Goal: Information Seeking & Learning: Find specific fact

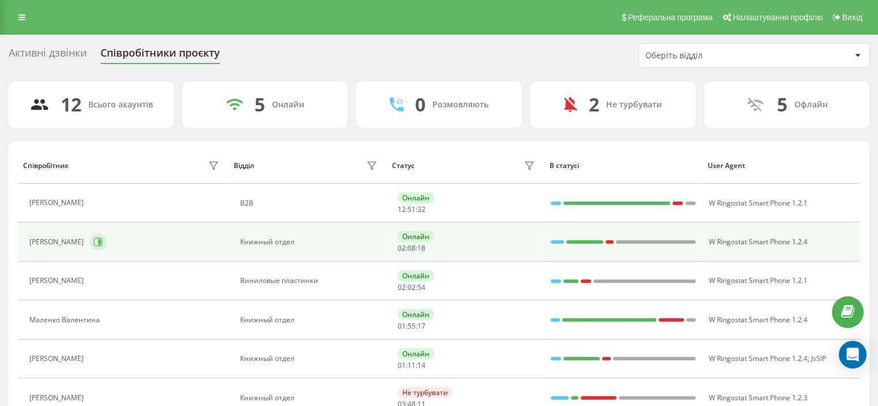
click at [91, 232] on div "[PERSON_NAME]" at bounding box center [125, 242] width 193 height 20
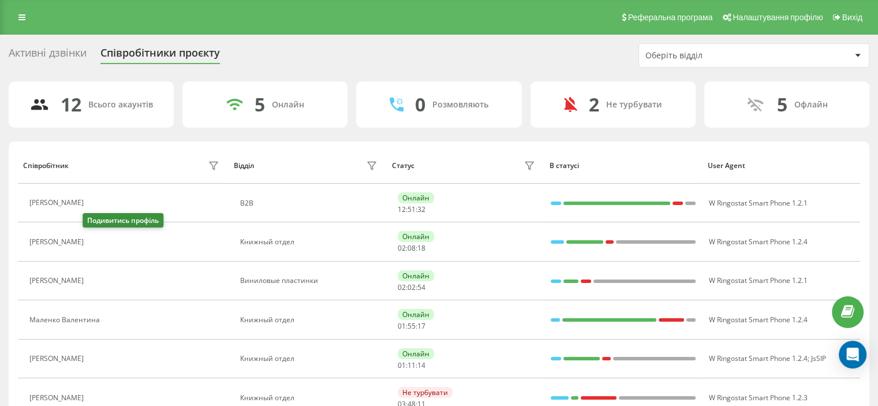
click at [97, 244] on button at bounding box center [97, 243] width 14 height 16
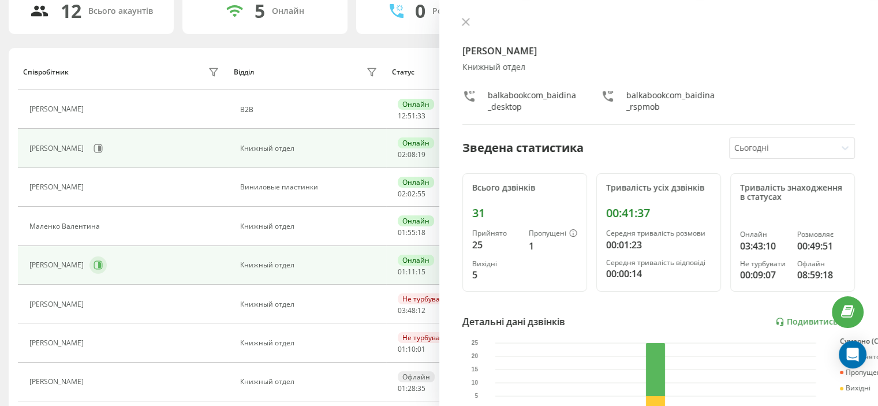
scroll to position [58, 0]
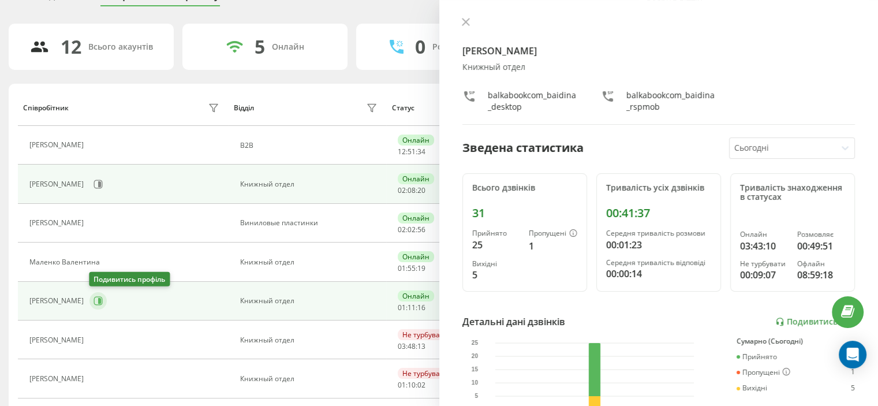
click at [98, 302] on icon at bounding box center [99, 301] width 3 height 6
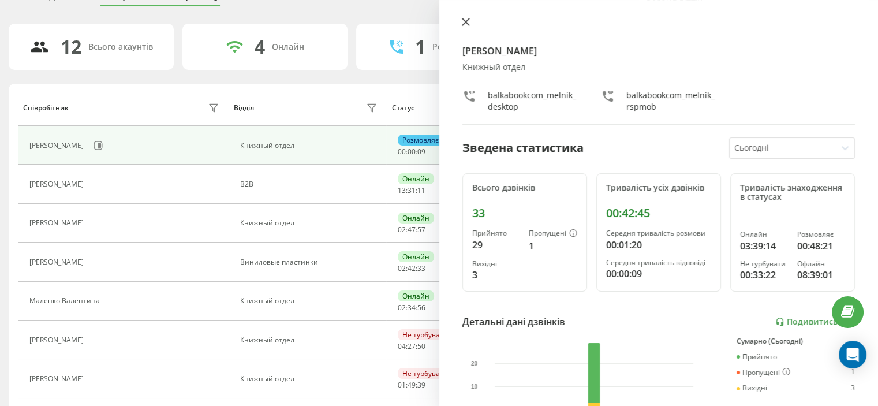
click at [468, 21] on icon at bounding box center [466, 22] width 8 height 8
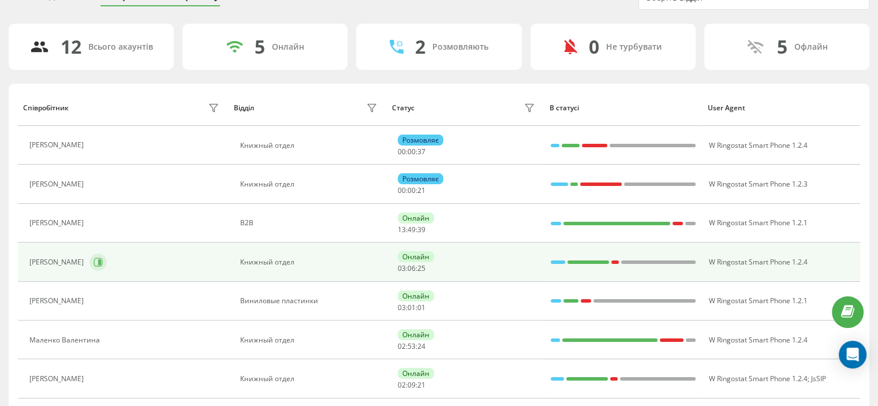
click at [95, 269] on div "Байдина Вера" at bounding box center [125, 262] width 193 height 20
click at [92, 269] on button at bounding box center [98, 262] width 17 height 17
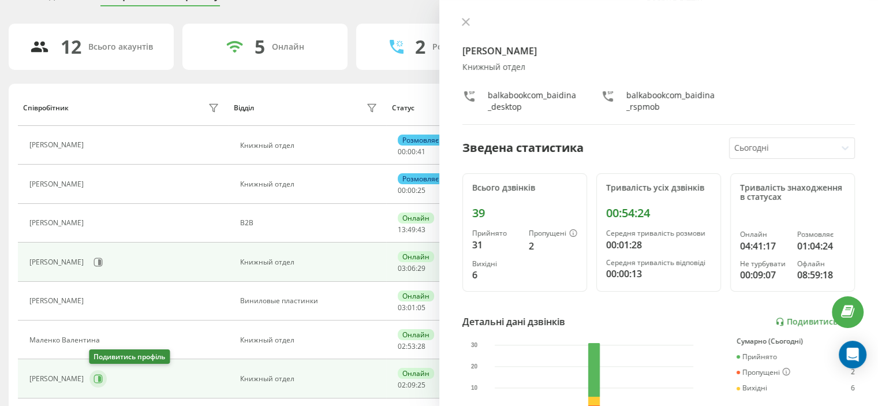
click at [97, 378] on icon at bounding box center [98, 378] width 9 height 9
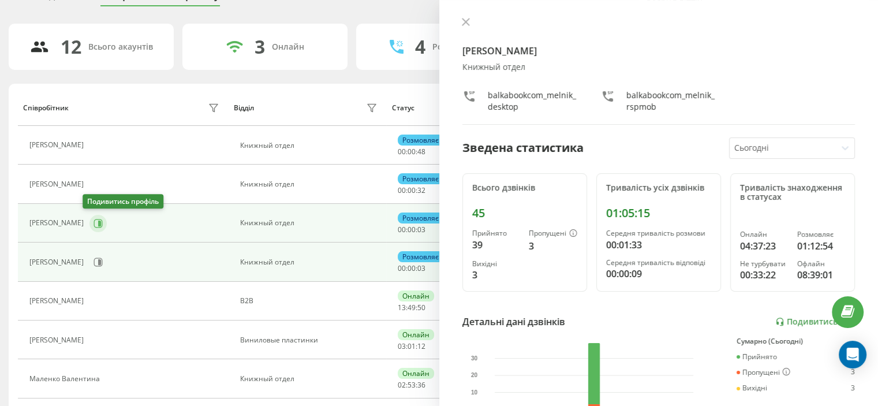
click at [94, 226] on icon at bounding box center [98, 223] width 9 height 9
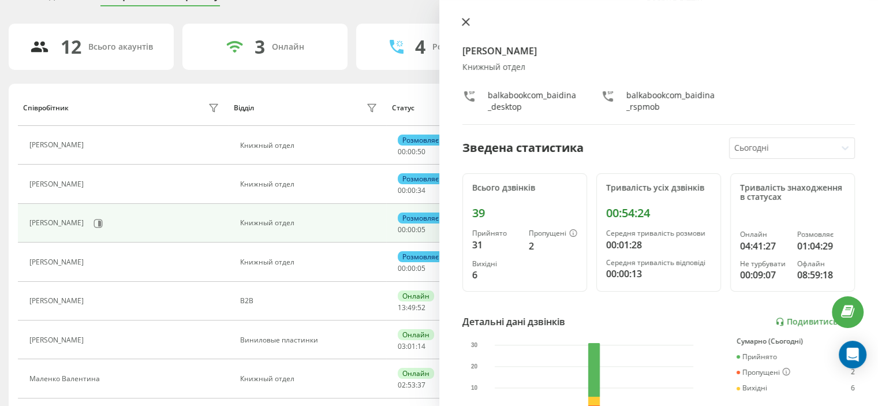
click at [462, 21] on icon at bounding box center [466, 22] width 8 height 8
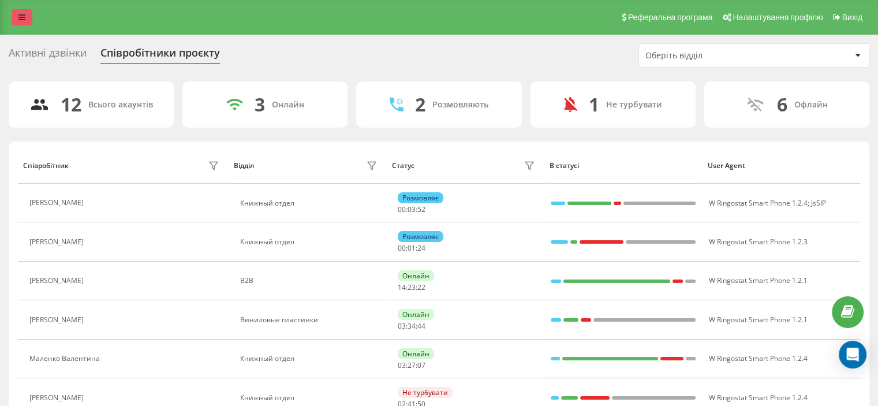
click at [25, 16] on link at bounding box center [22, 17] width 21 height 16
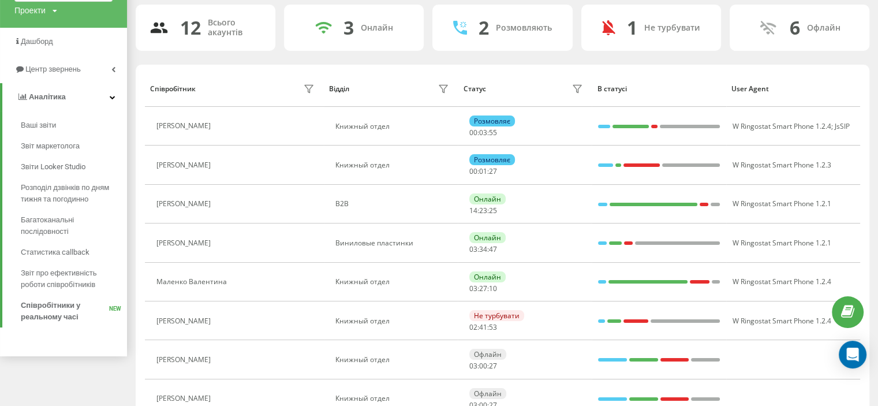
scroll to position [55, 0]
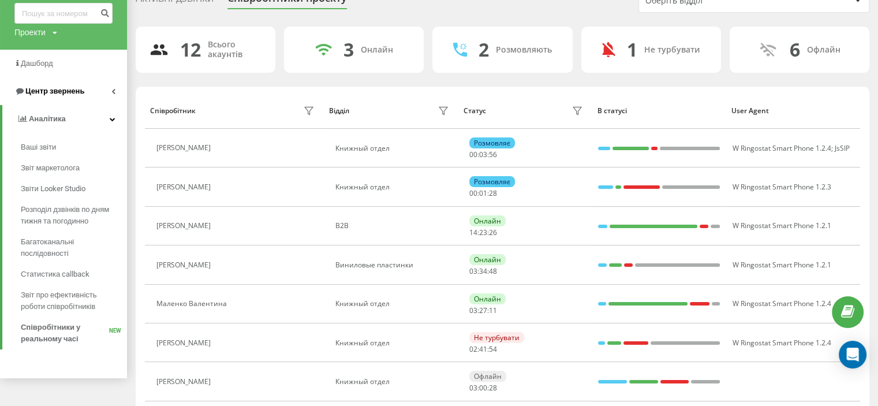
click at [95, 92] on link "Центр звернень" at bounding box center [63, 91] width 127 height 28
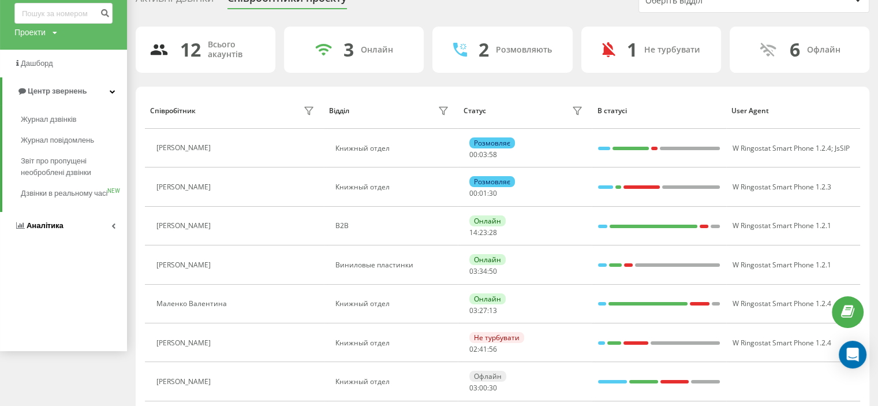
click at [46, 230] on span "Аналiтика" at bounding box center [45, 225] width 37 height 9
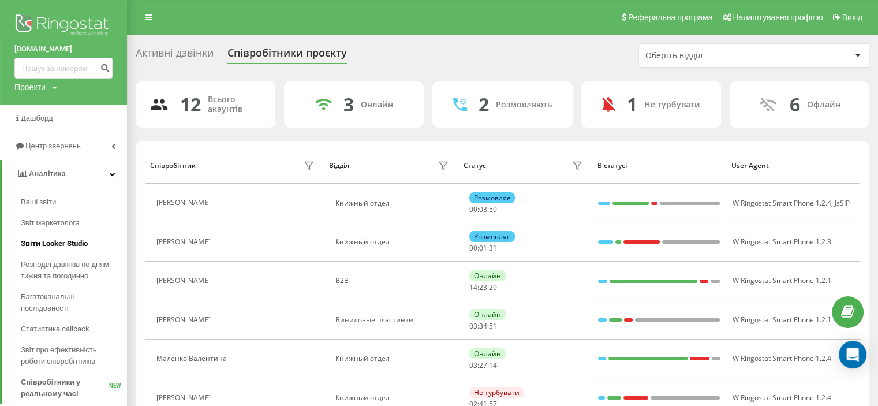
scroll to position [286, 0]
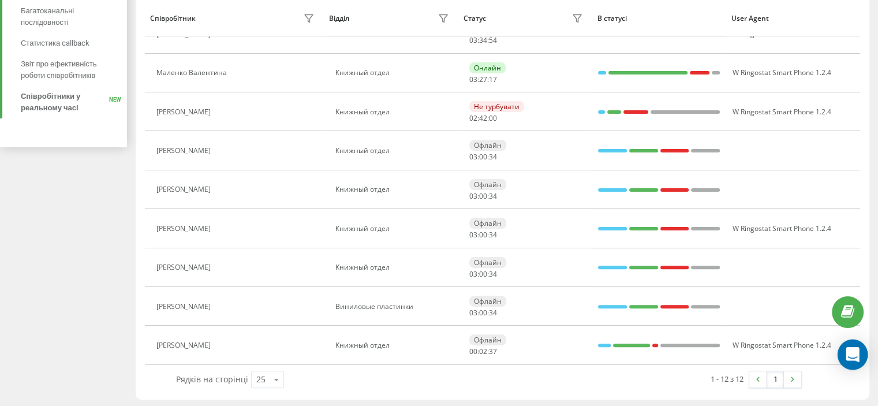
click at [853, 358] on icon "Open Intercom Messenger" at bounding box center [853, 354] width 15 height 15
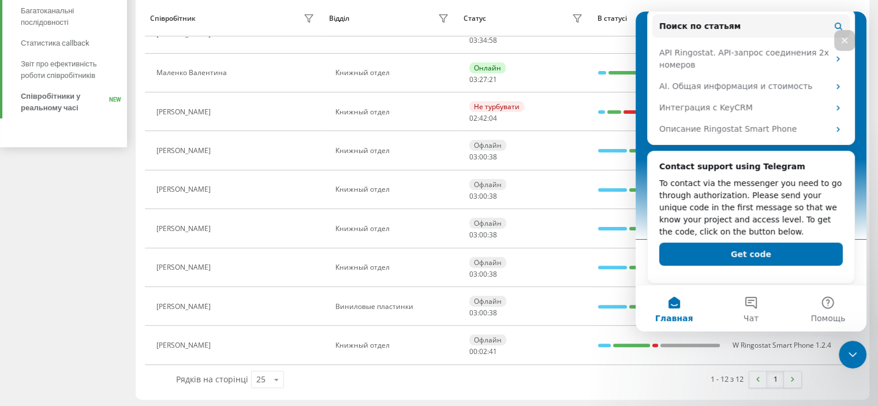
scroll to position [223, 0]
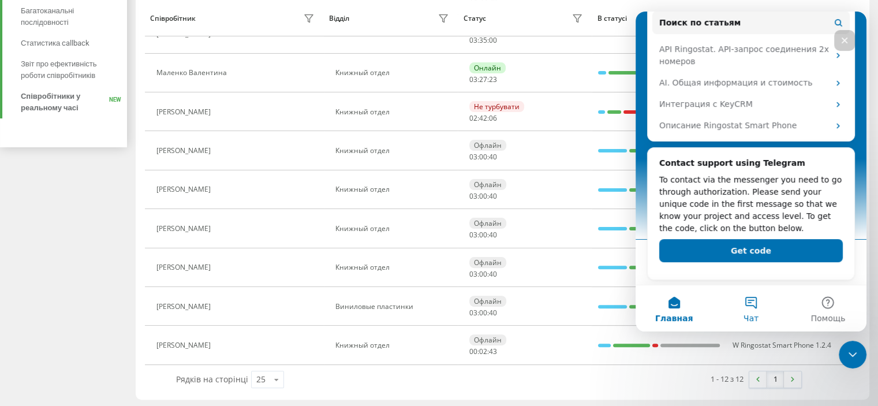
click at [753, 302] on button "Чат" at bounding box center [751, 308] width 77 height 46
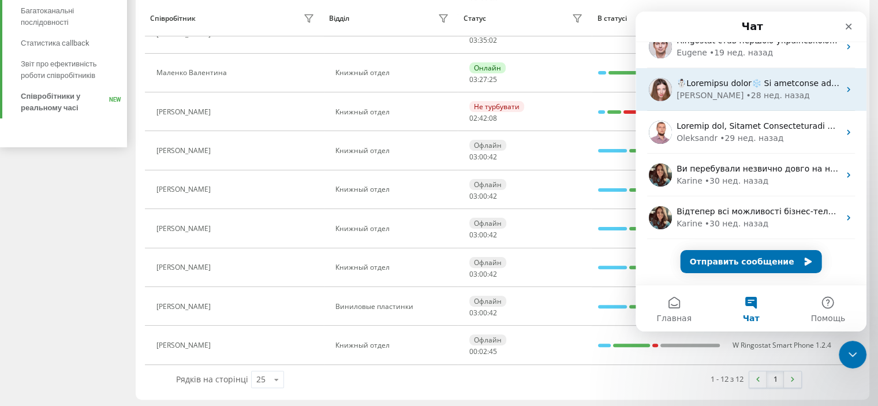
scroll to position [0, 0]
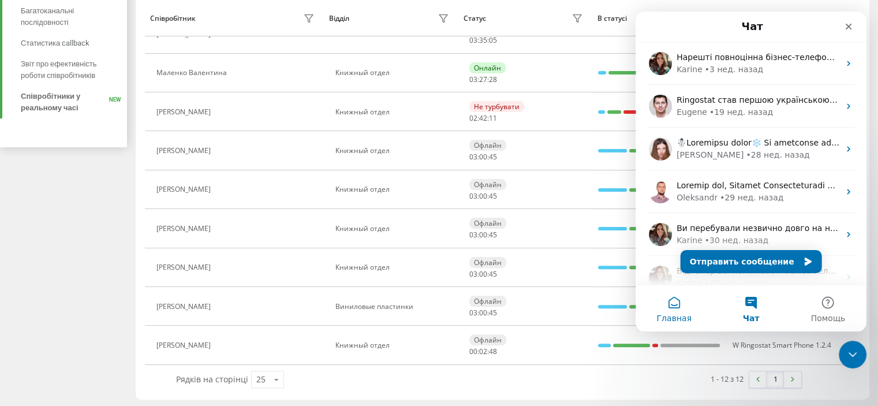
click at [681, 312] on button "Главная" at bounding box center [674, 308] width 77 height 46
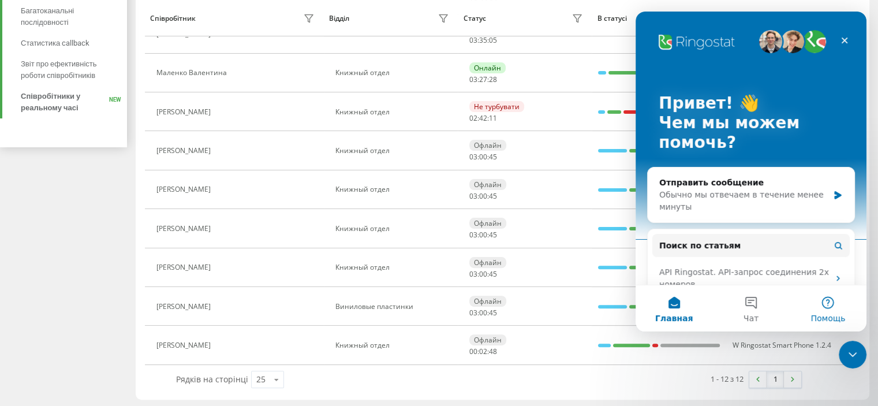
click at [823, 316] on span "Помощь" at bounding box center [828, 318] width 35 height 8
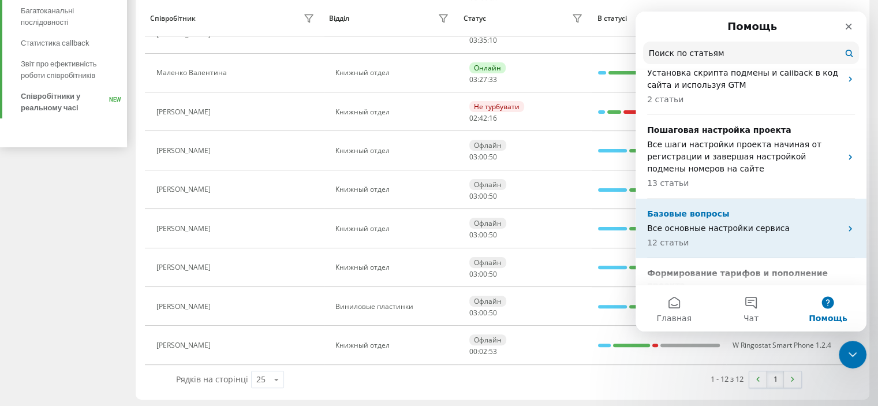
scroll to position [58, 0]
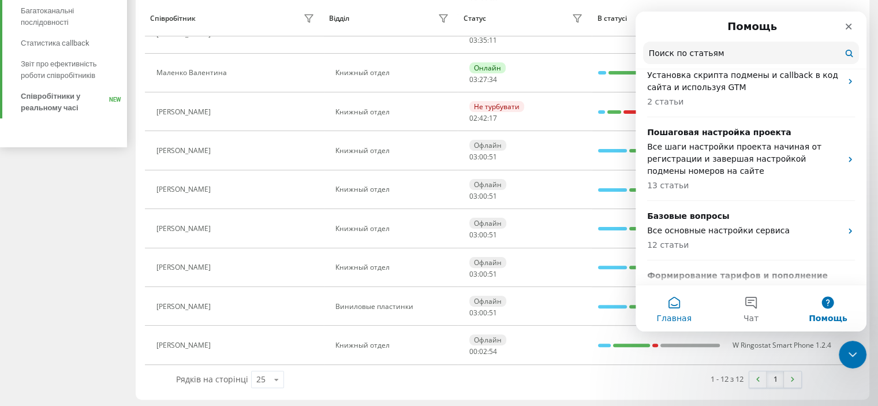
click at [672, 311] on button "Главная" at bounding box center [674, 308] width 77 height 46
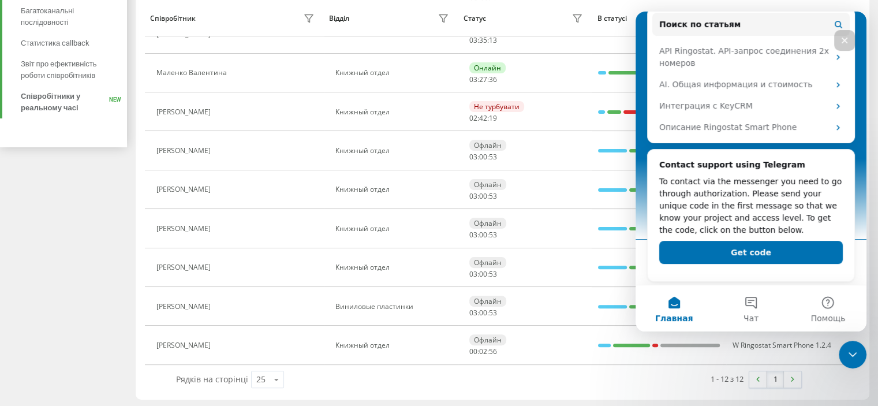
scroll to position [223, 0]
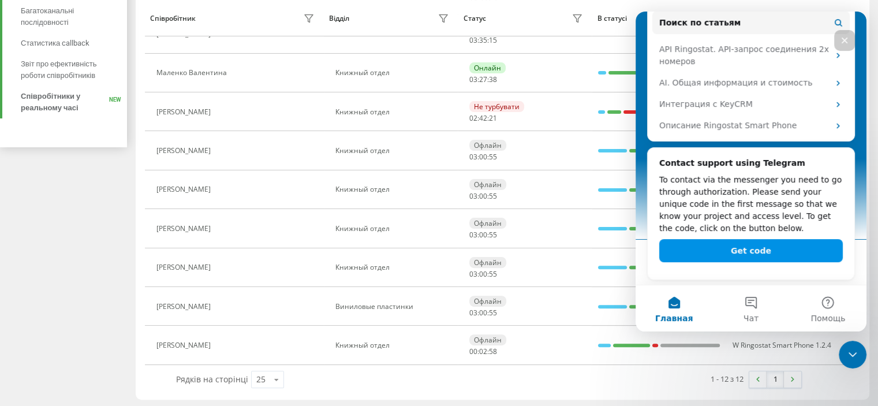
click at [758, 255] on button "Get code" at bounding box center [752, 250] width 184 height 23
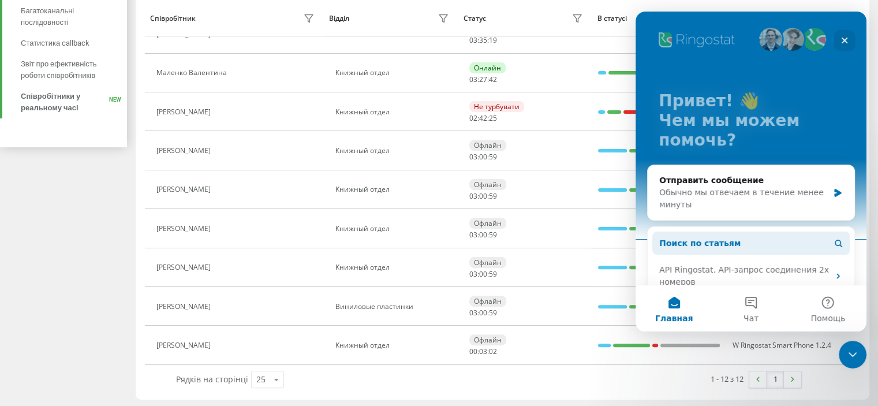
scroll to position [0, 0]
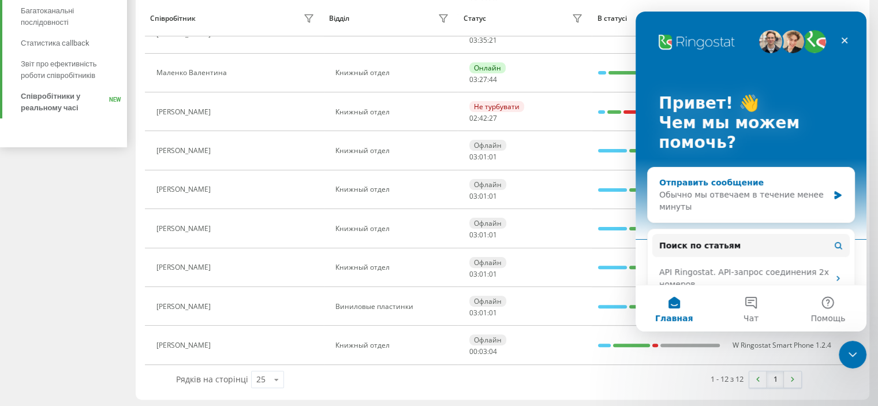
click at [756, 208] on div "Обычно мы отвечаем в течение менее минуты" at bounding box center [744, 201] width 169 height 24
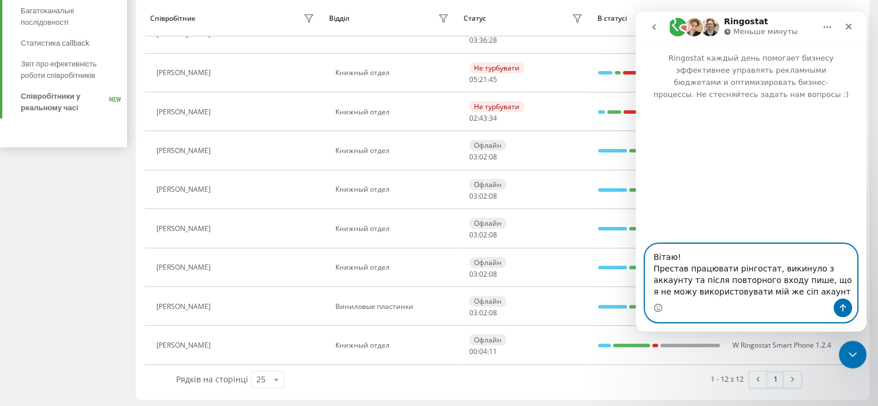
type textarea "Вітаю! Престав працювати рінгостат, викинуло з аккаунту та після повторного вхо…"
click at [846, 306] on icon "Отправить сообщение…" at bounding box center [843, 307] width 9 height 9
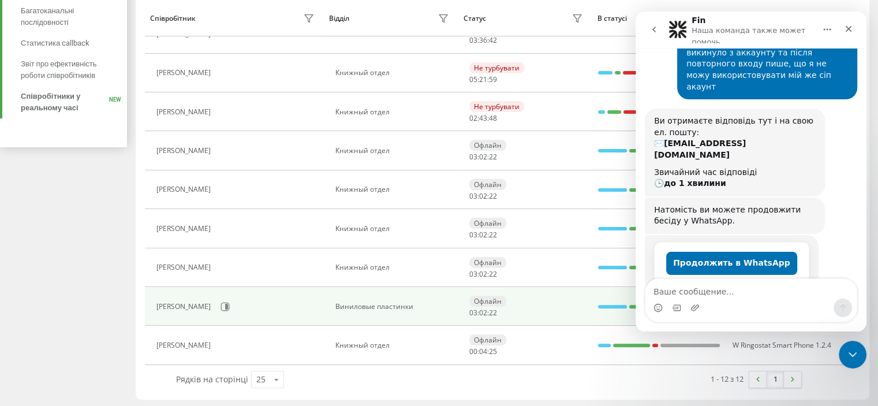
scroll to position [102, 0]
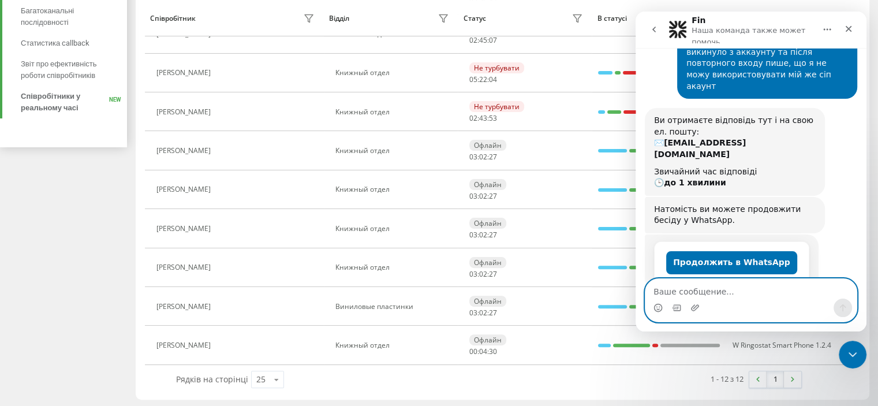
click at [720, 295] on textarea "Ваше сообщение..." at bounding box center [751, 289] width 211 height 20
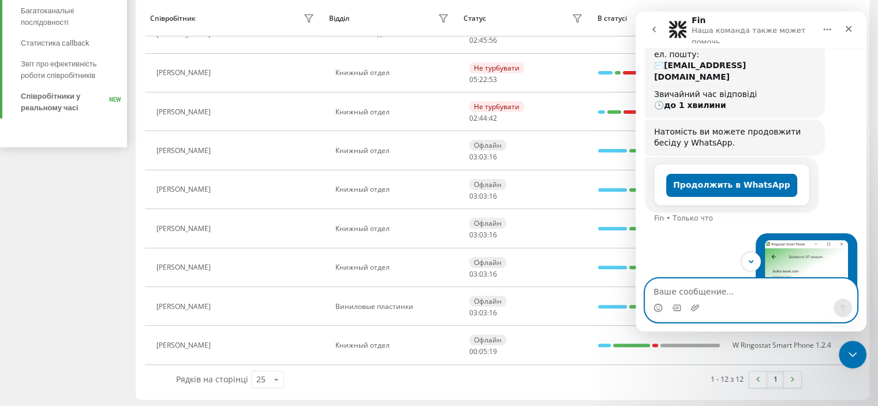
scroll to position [280, 0]
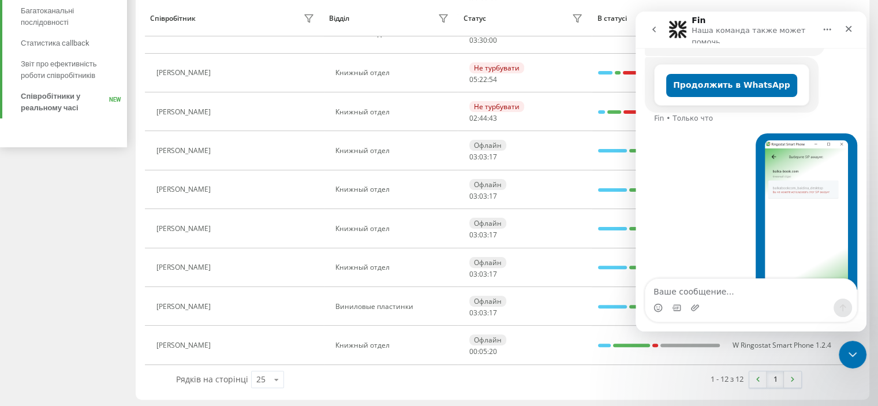
click at [810, 164] on img "Байдина говорит…" at bounding box center [806, 217] width 83 height 155
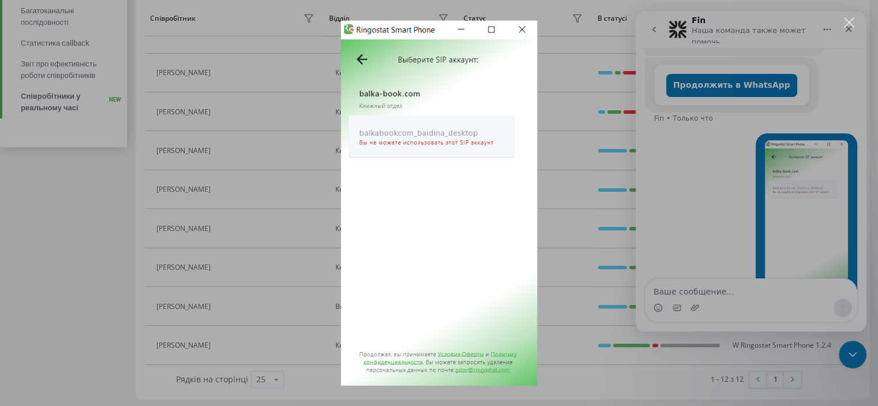
click at [604, 183] on div "Мессенджер Intercom" at bounding box center [439, 203] width 878 height 406
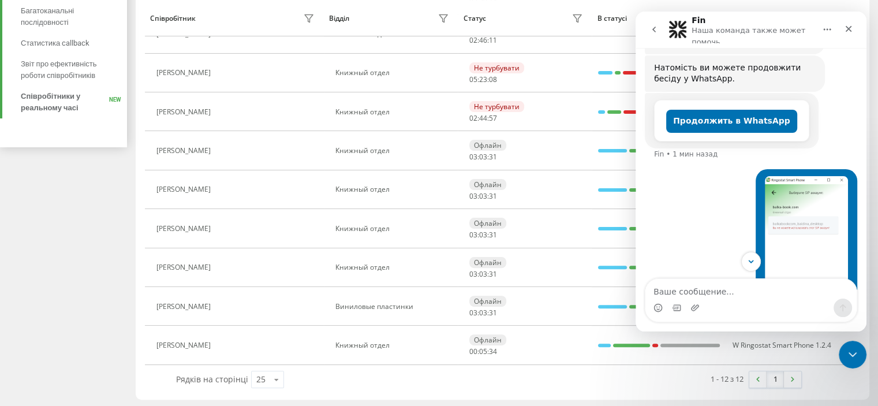
scroll to position [280, 0]
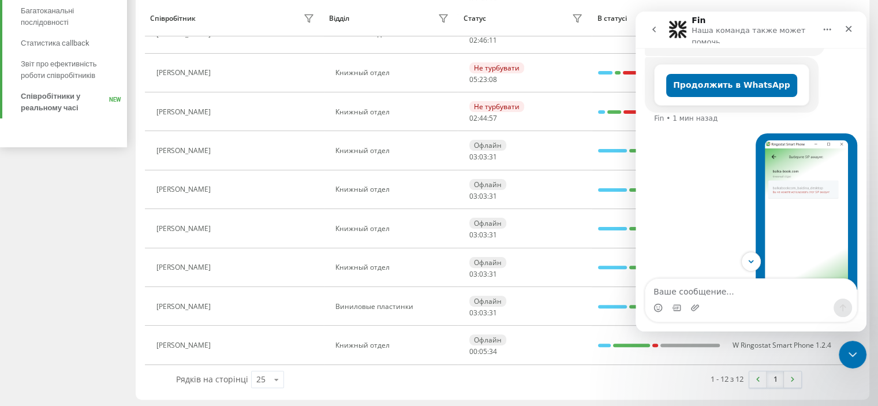
click at [802, 147] on img "Байдина говорит…" at bounding box center [806, 217] width 83 height 155
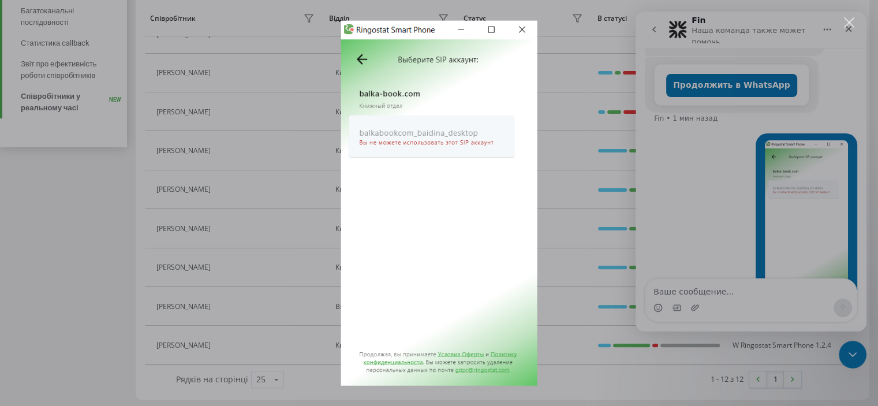
scroll to position [0, 0]
drag, startPoint x: 682, startPoint y: 158, endPoint x: 684, endPoint y: 150, distance: 7.9
click at [684, 150] on div "Мессенджер Intercom" at bounding box center [439, 203] width 878 height 406
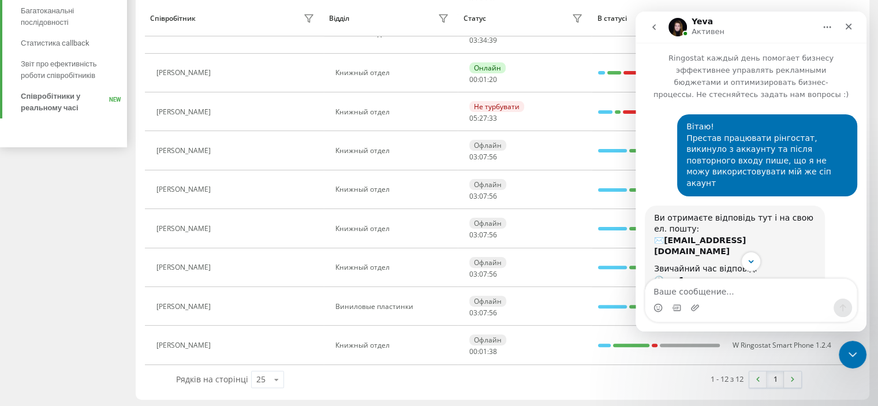
scroll to position [347, 0]
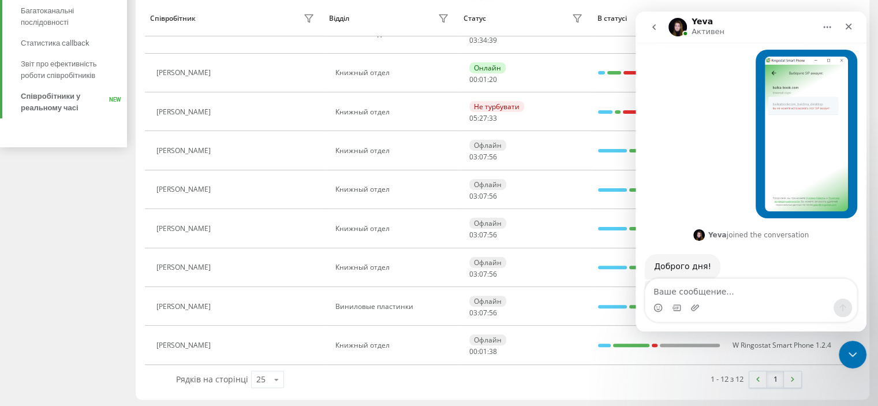
click at [770, 146] on img "Байдина говорит…" at bounding box center [806, 134] width 83 height 155
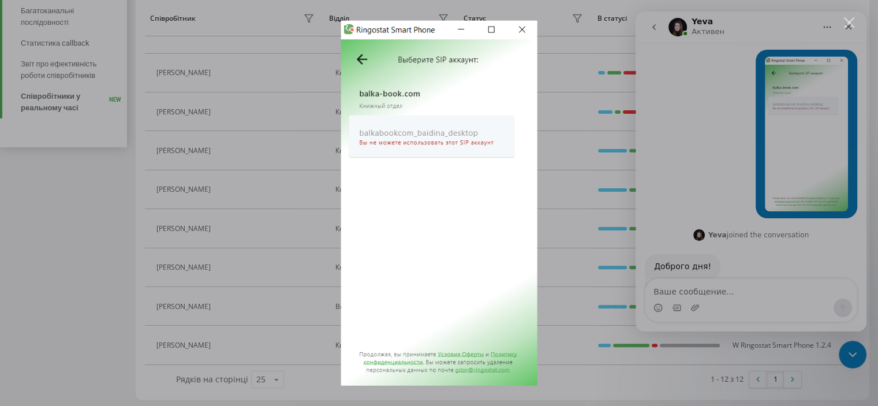
click at [705, 119] on div "Мессенджер Intercom" at bounding box center [439, 203] width 878 height 406
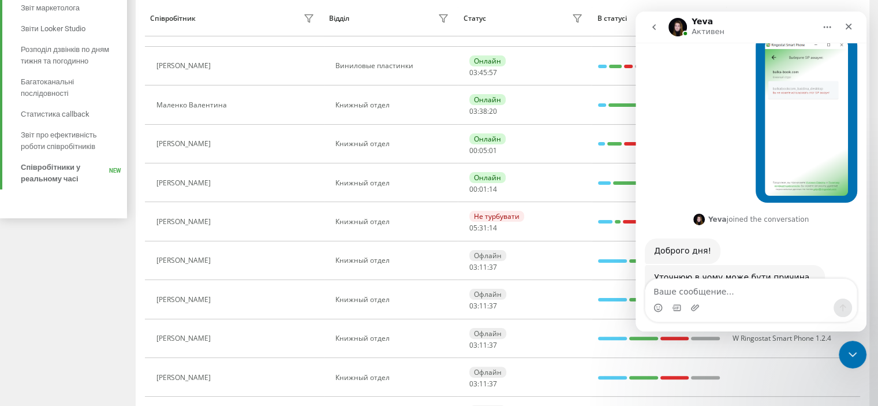
scroll to position [231, 0]
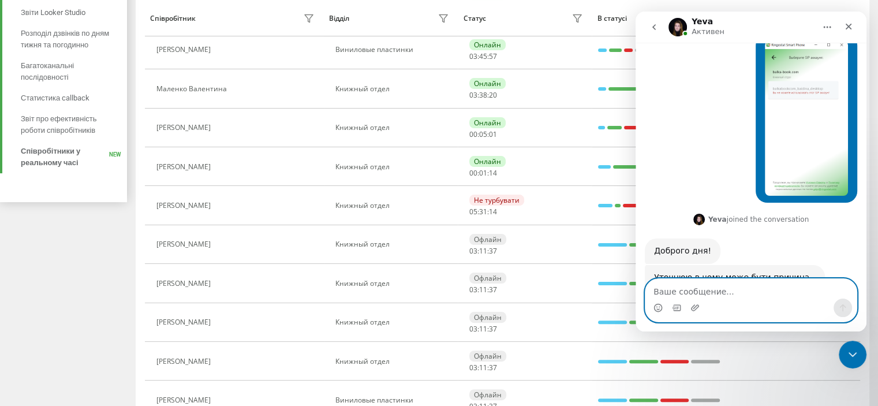
click at [724, 283] on textarea "Ваше сообщение..." at bounding box center [751, 289] width 211 height 20
paste textarea "hO*"*M7@u]WG;"$X"
type textarea "hO*"*M7@u]WG;"$X"
drag, startPoint x: 731, startPoint y: 285, endPoint x: 646, endPoint y: 293, distance: 85.3
click at [646, 293] on textarea "hO*"*M7@u]WG;"$X" at bounding box center [751, 289] width 211 height 20
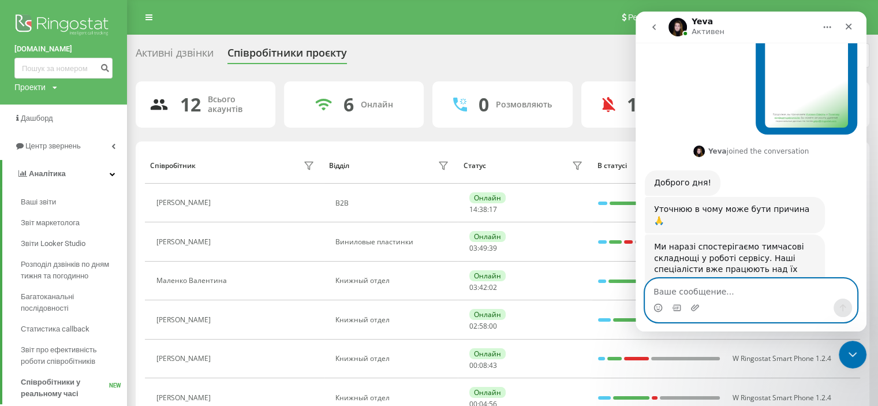
scroll to position [457, 0]
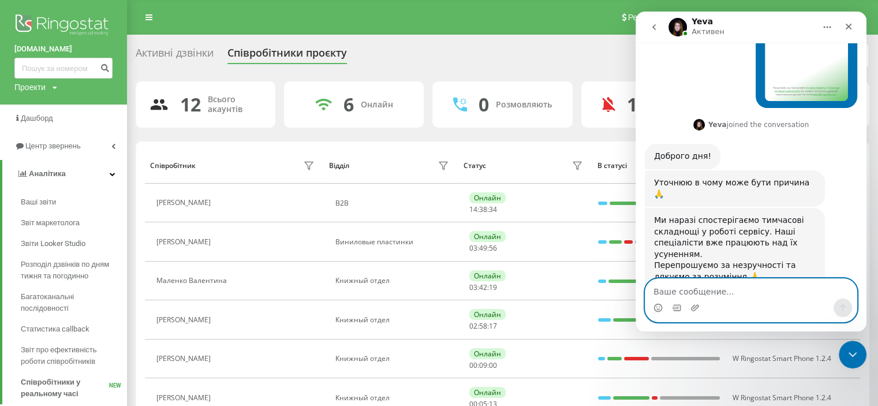
click at [657, 297] on textarea "Ваше сообщение..." at bounding box center [751, 289] width 211 height 20
type textarea "Добре, дякую"
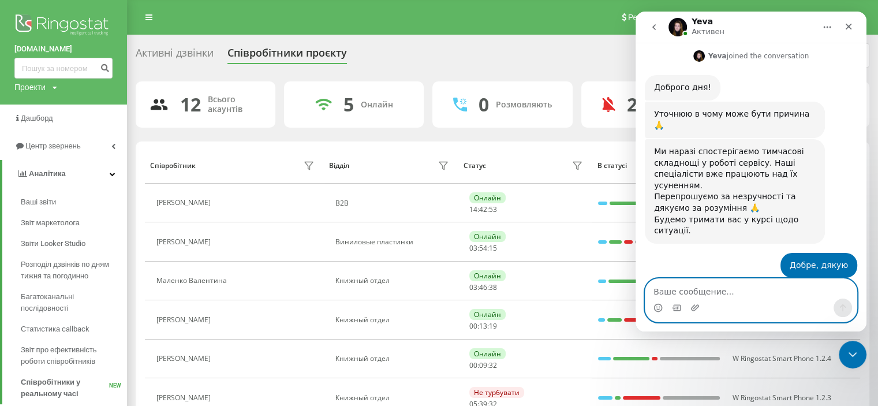
scroll to position [525, 0]
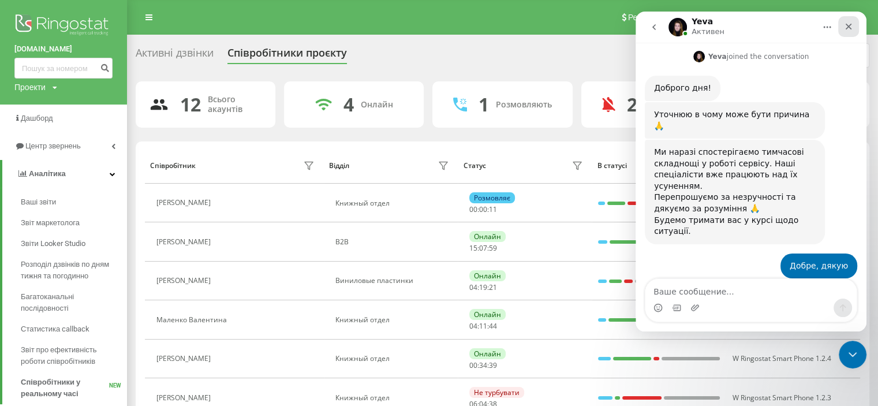
click at [851, 30] on icon "Закрыть" at bounding box center [848, 26] width 9 height 9
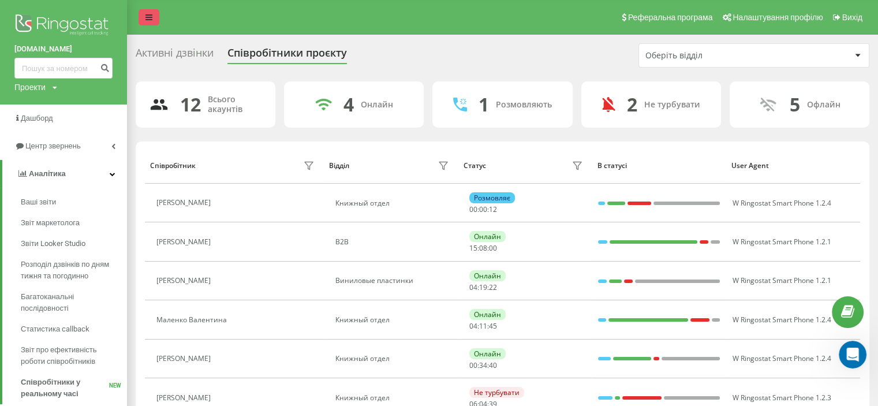
drag, startPoint x: 136, startPoint y: 12, endPoint x: 141, endPoint y: 16, distance: 7.0
click at [140, 14] on div "Реферальна програма Налаштування профілю Вихід" at bounding box center [439, 17] width 878 height 35
click at [142, 16] on link at bounding box center [149, 17] width 21 height 16
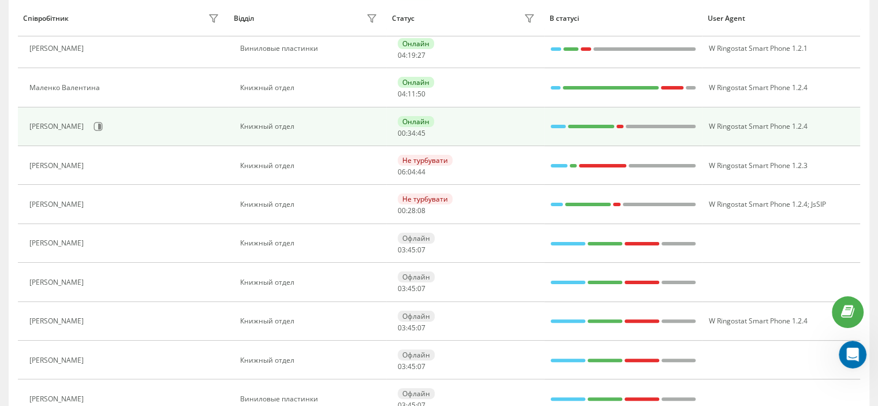
scroll to position [228, 0]
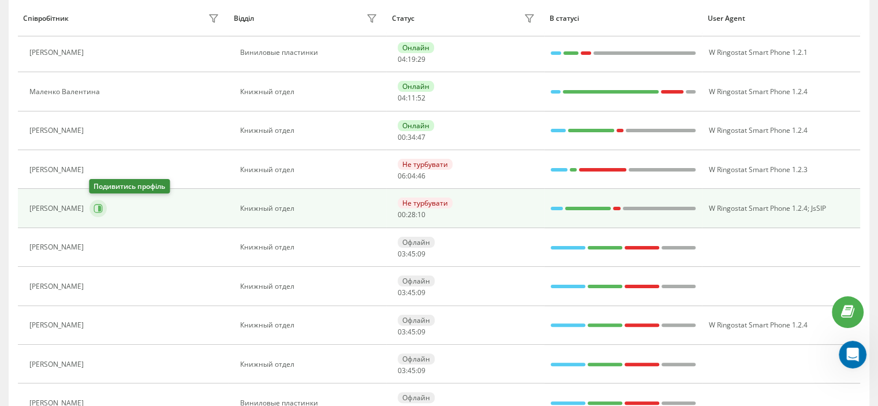
click at [94, 210] on icon at bounding box center [98, 208] width 9 height 9
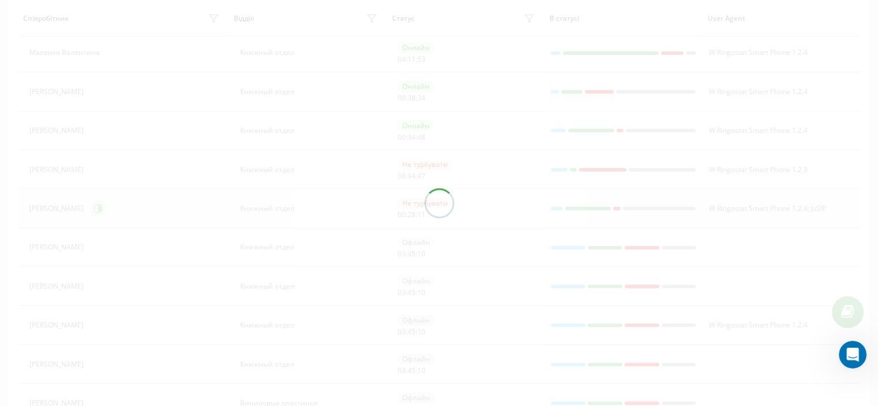
scroll to position [189, 0]
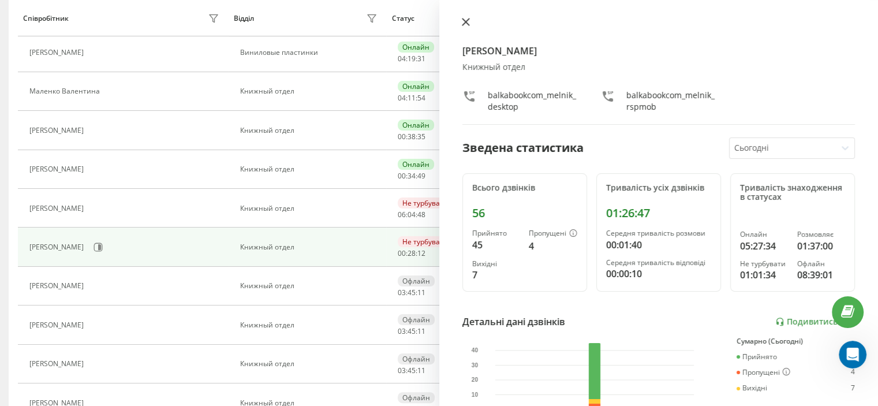
click at [464, 20] on icon at bounding box center [465, 21] width 7 height 7
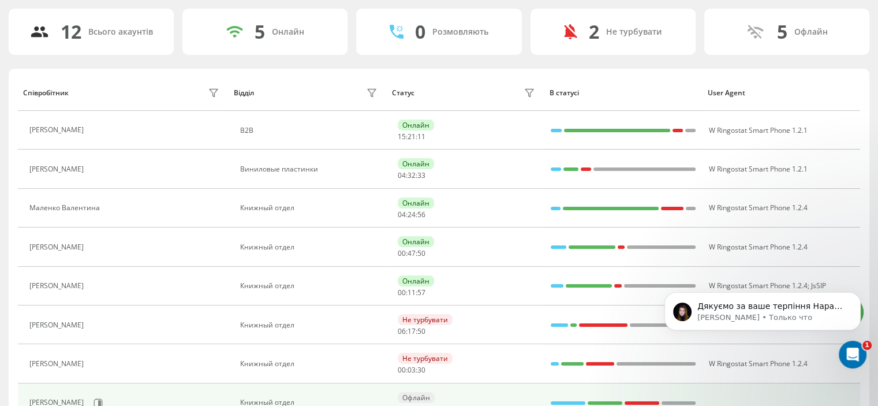
scroll to position [648, 0]
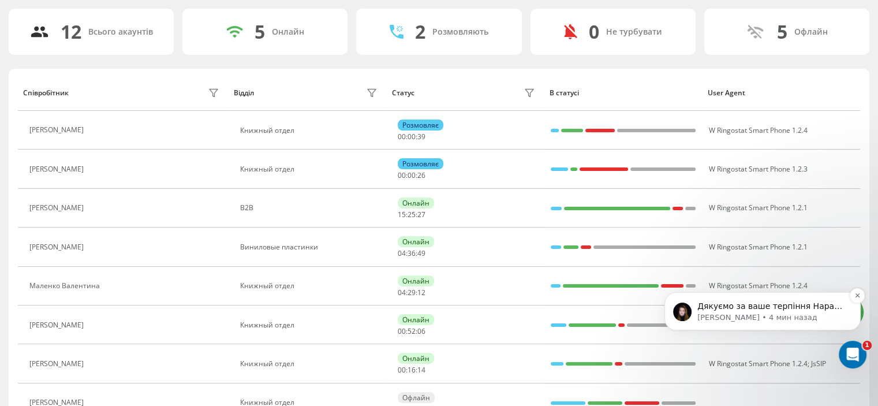
click at [796, 311] on p "Дякуємо за ваше терпіння Наразі спостерігаємо стабільну роботу сервісів. Колеги…" at bounding box center [772, 307] width 149 height 12
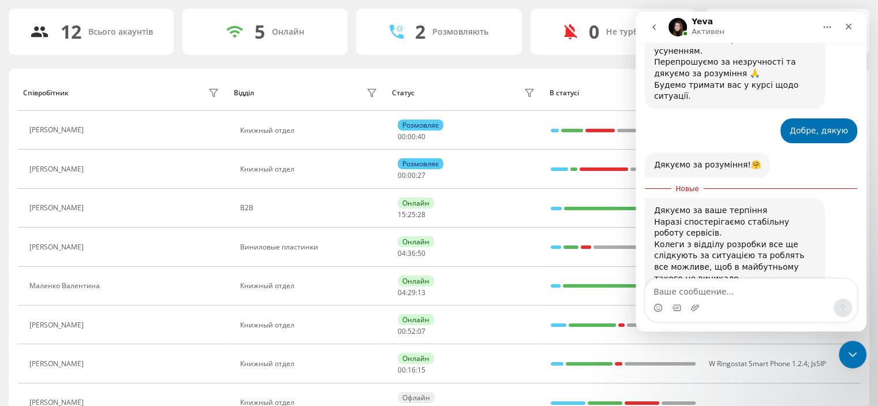
scroll to position [667, 0]
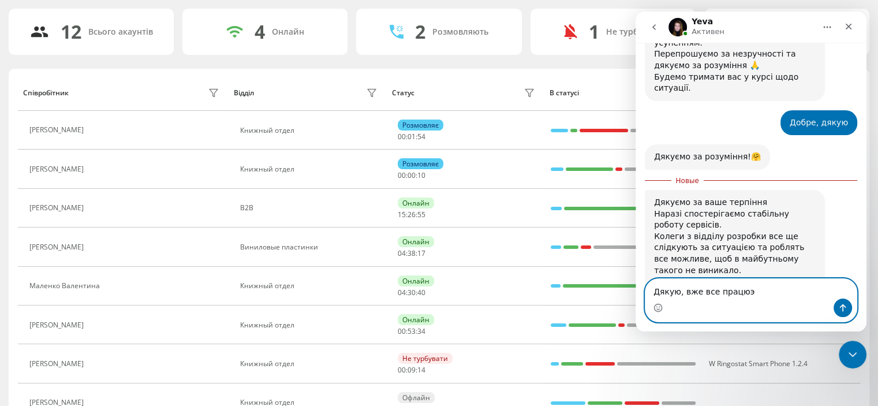
type textarea "Дякую, вже все працюэ"
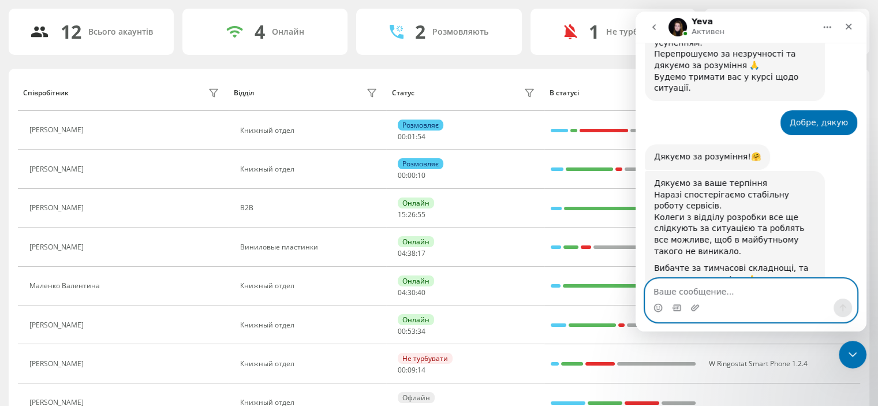
scroll to position [683, 0]
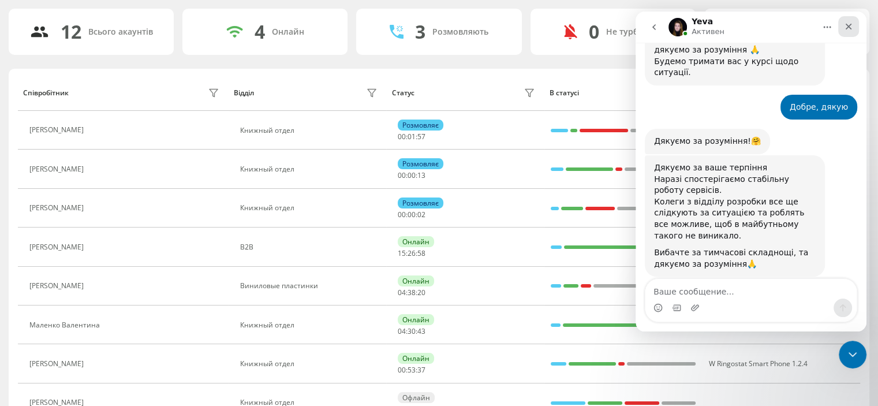
click at [848, 28] on icon "Закрыть" at bounding box center [849, 27] width 6 height 6
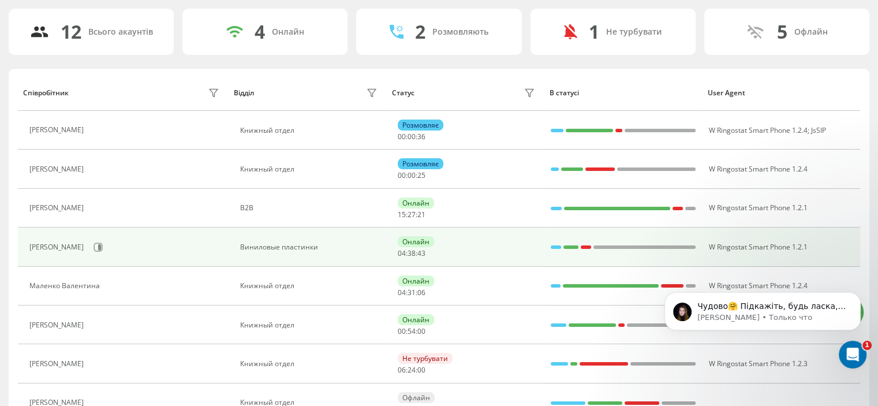
scroll to position [739, 0]
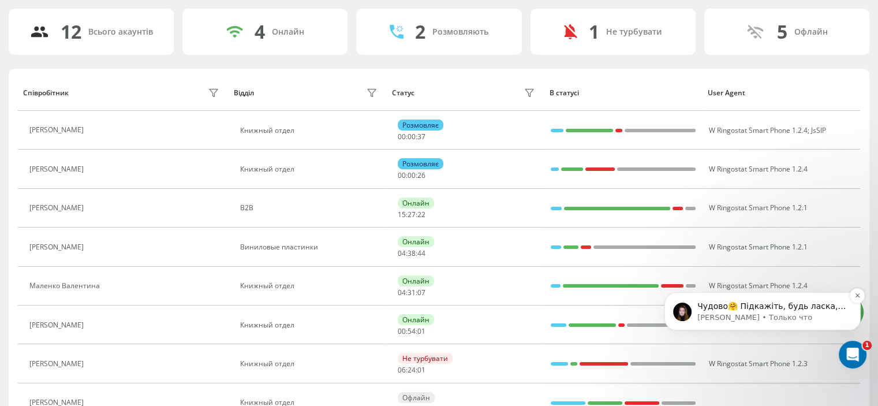
click at [738, 320] on p "Yeva • Только что" at bounding box center [772, 317] width 149 height 10
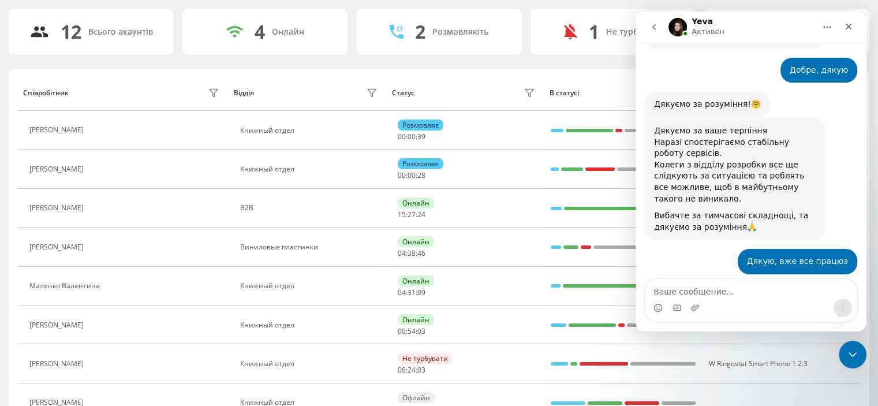
scroll to position [758, 0]
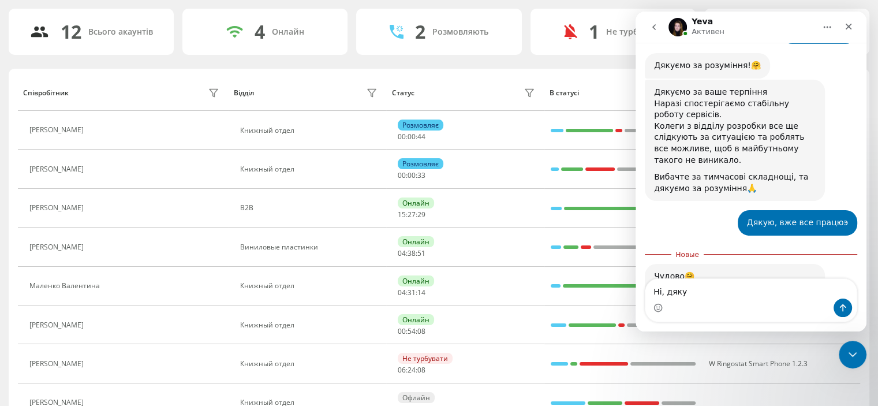
type textarea "Ні, дякую"
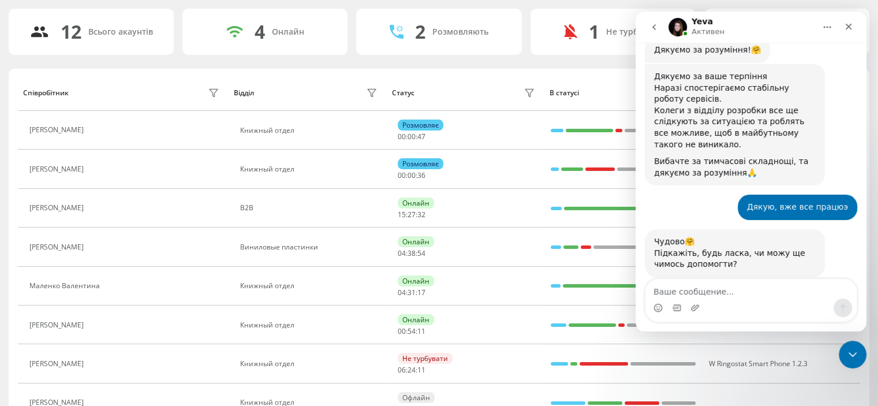
scroll to position [774, 0]
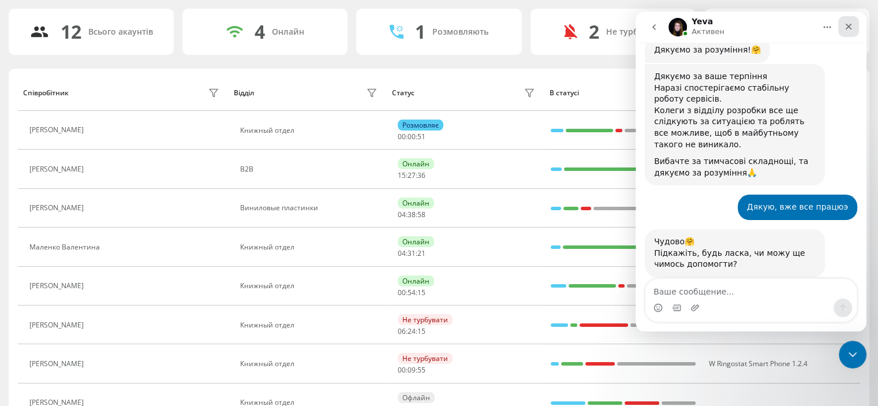
click at [848, 27] on icon "Закрыть" at bounding box center [849, 27] width 6 height 6
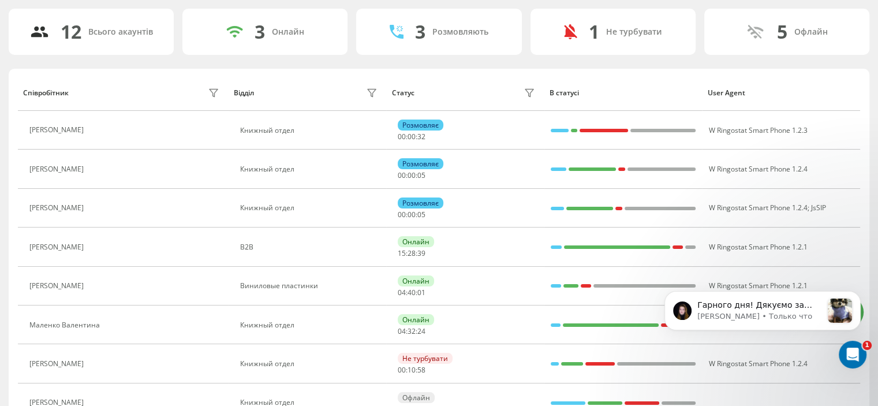
scroll to position [1111, 0]
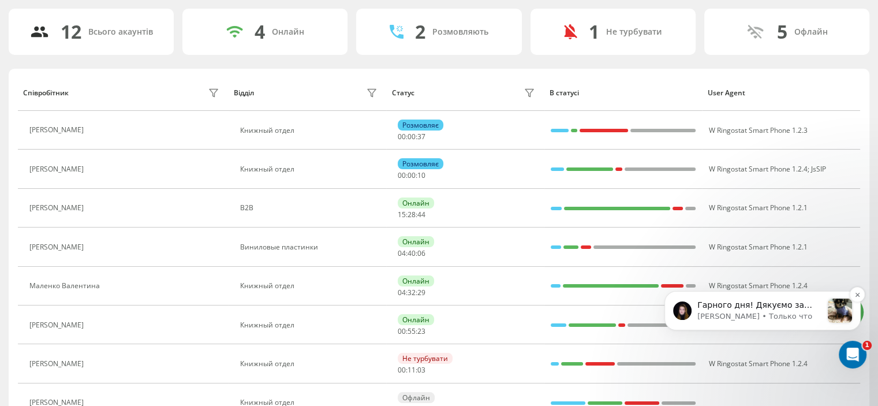
click at [757, 307] on p "Гарного дня! Дякуємо за розуміння і терпіння! Обов'язково звертайтеся, якщо вин…" at bounding box center [760, 306] width 125 height 12
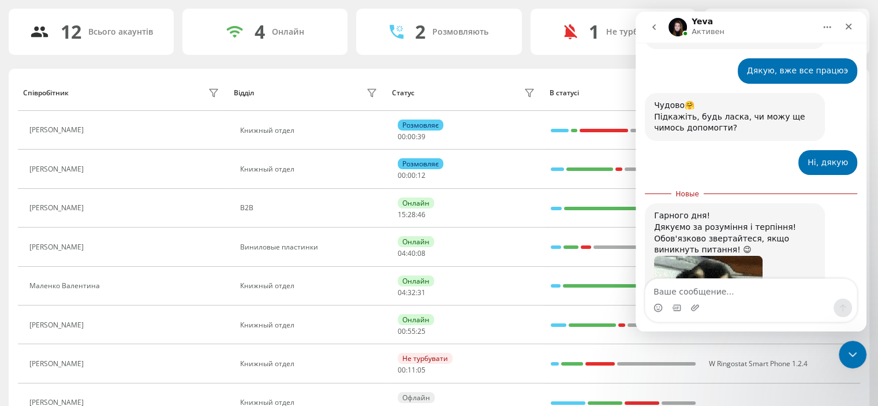
scroll to position [1000, 0]
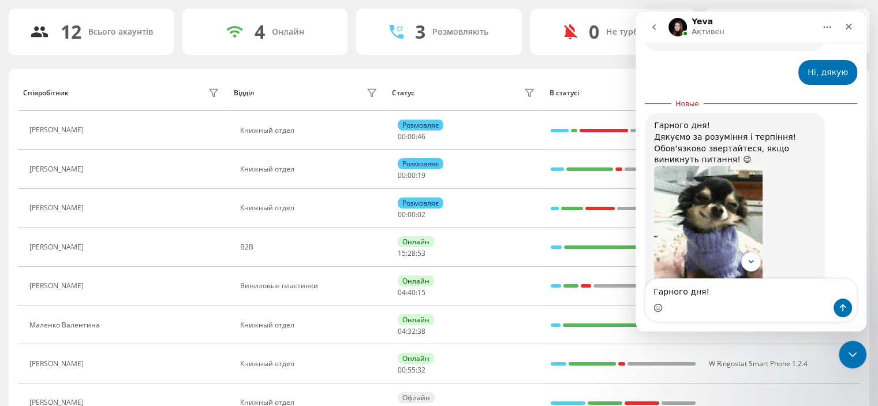
click at [661, 309] on div "Мессенджер Intercom" at bounding box center [751, 308] width 211 height 18
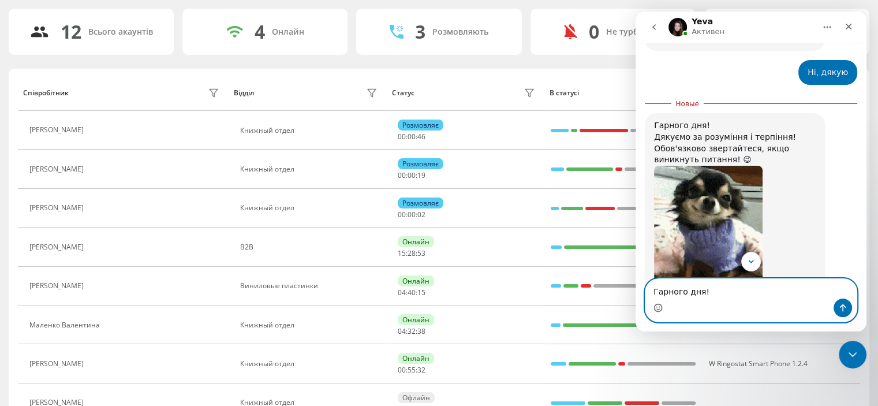
click at [661, 309] on icon "Средство выбора эмодзи" at bounding box center [658, 307] width 9 height 9
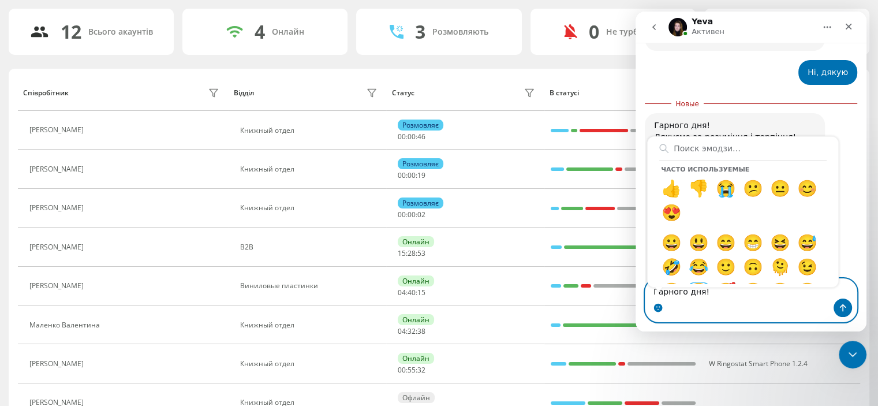
click at [661, 309] on circle "Средство выбора эмодзи" at bounding box center [658, 308] width 8 height 8
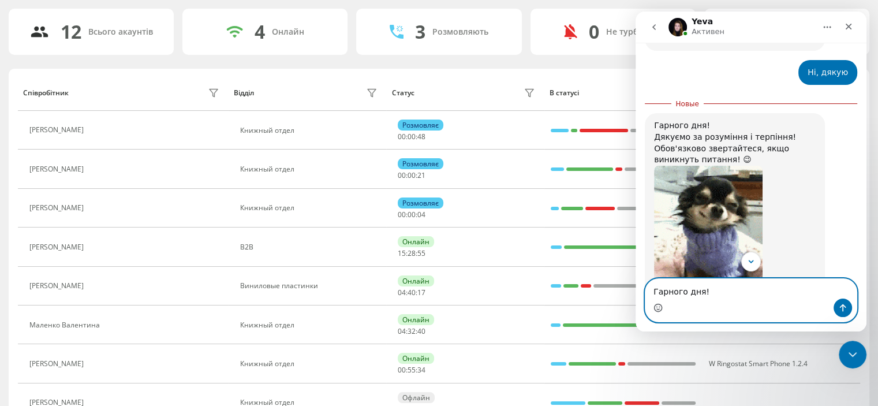
click at [661, 309] on icon "Средство выбора эмодзи" at bounding box center [658, 307] width 9 height 9
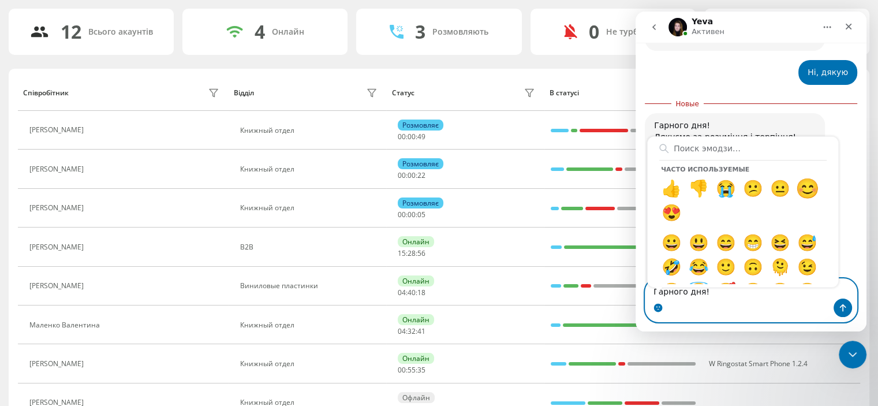
type textarea "Гарного дня!😊"
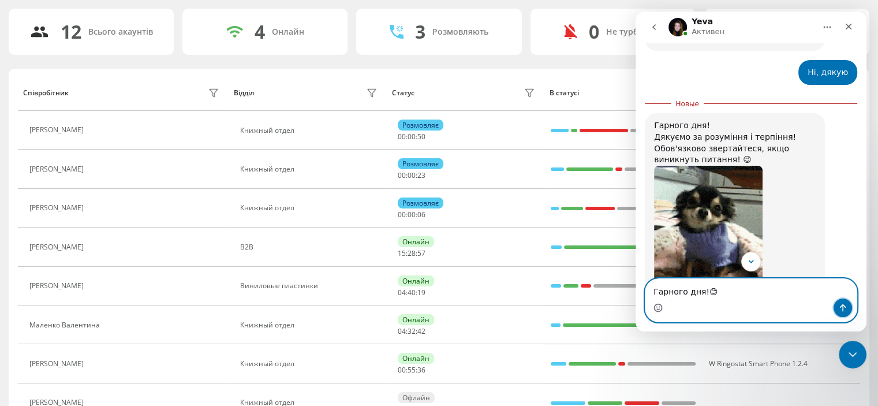
click at [839, 304] on icon "Отправить сообщение…" at bounding box center [843, 307] width 9 height 9
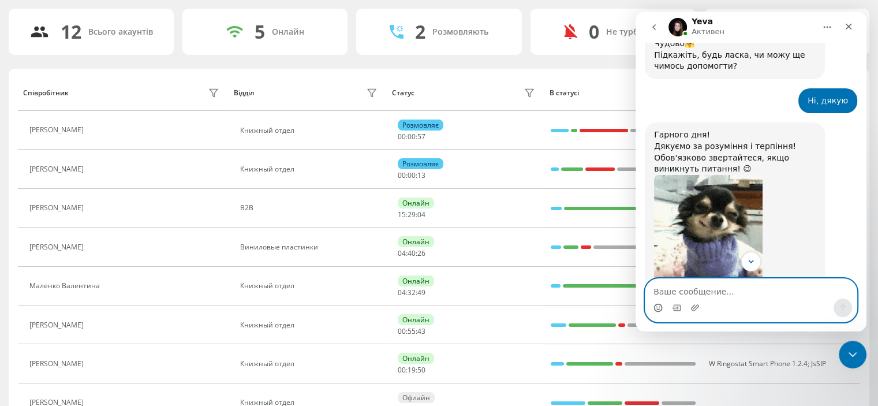
scroll to position [1145, 0]
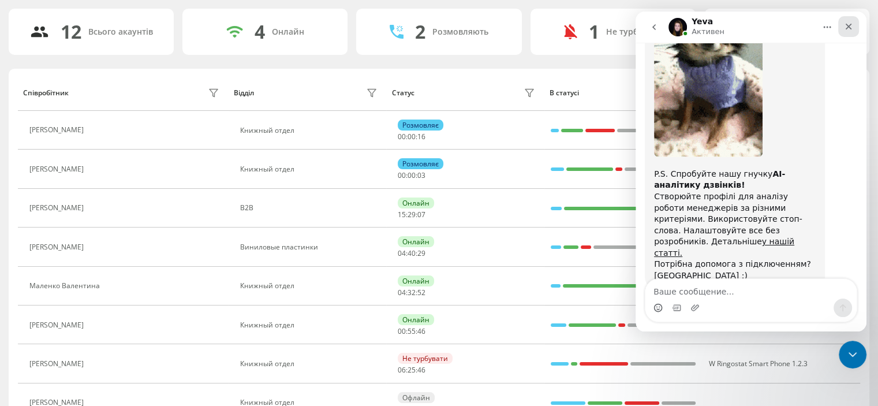
click at [851, 27] on icon "Закрыть" at bounding box center [848, 26] width 9 height 9
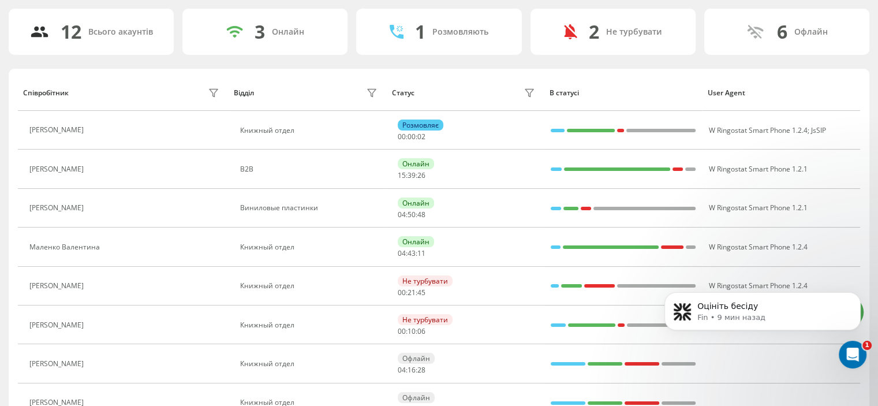
scroll to position [1338, 0]
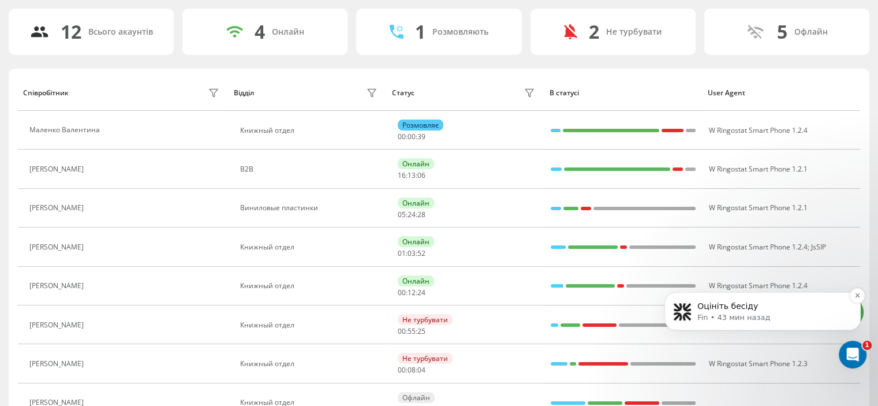
click at [742, 312] on p "Fin • 43 мин назад" at bounding box center [772, 317] width 149 height 10
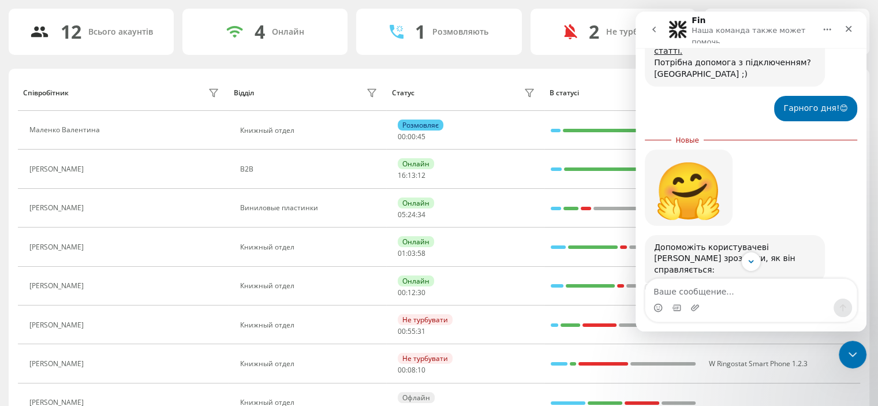
scroll to position [1358, 0]
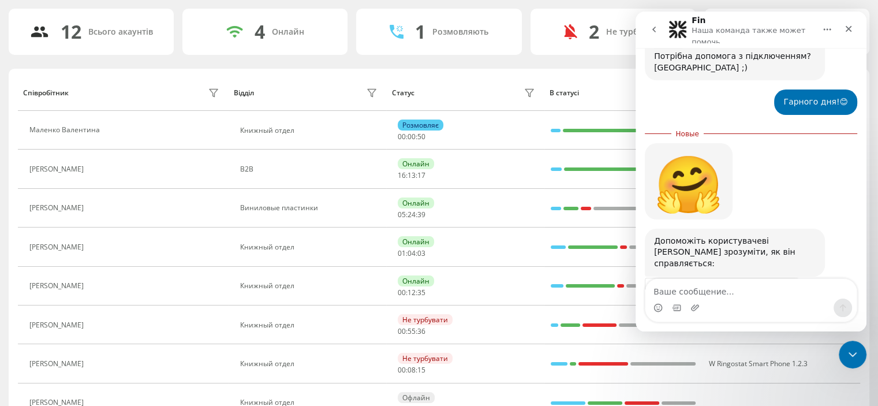
click at [784, 310] on span "Великолепно" at bounding box center [780, 320] width 21 height 21
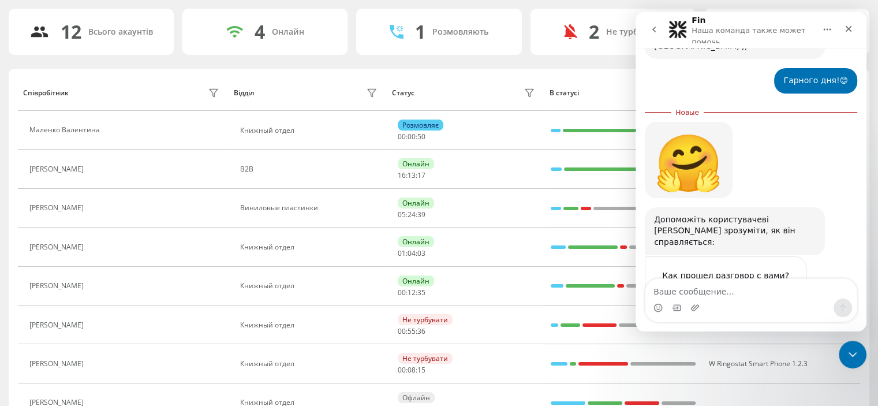
scroll to position [1389, 0]
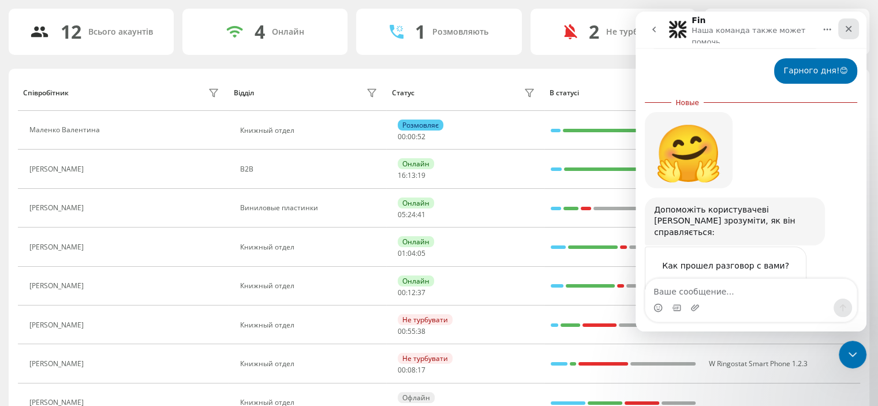
click at [847, 32] on icon "Закрыть" at bounding box center [848, 28] width 9 height 9
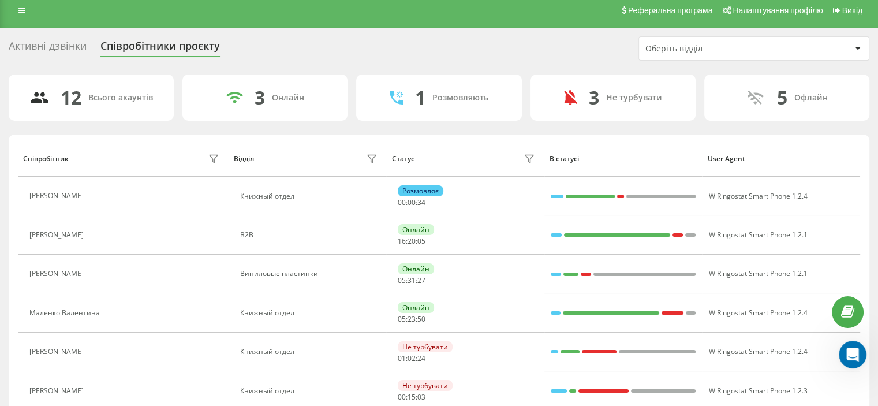
scroll to position [0, 0]
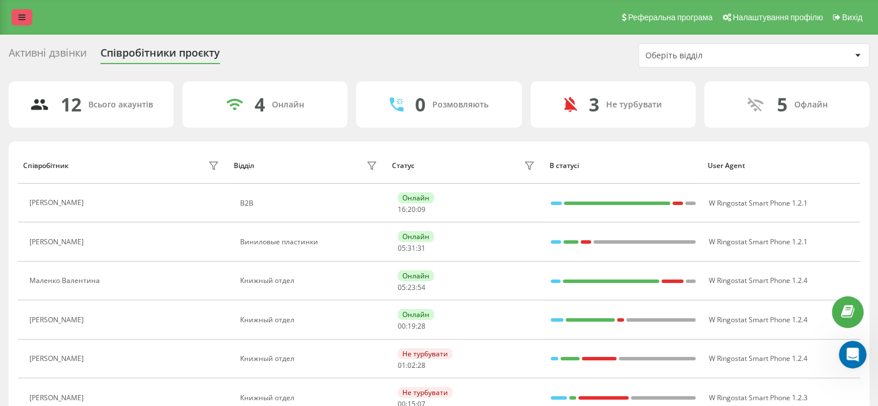
click at [16, 23] on link at bounding box center [22, 17] width 21 height 16
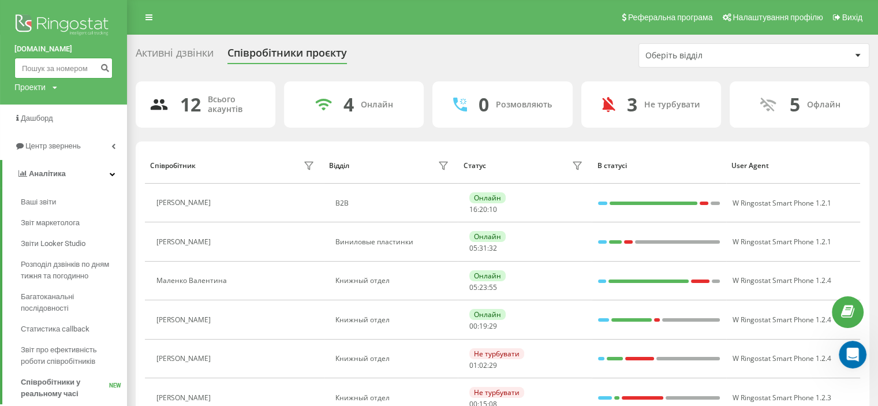
click at [47, 72] on input at bounding box center [63, 68] width 98 height 21
paste input "380677360675"
type input "380677360675"
click at [106, 63] on icon "submit" at bounding box center [105, 66] width 10 height 7
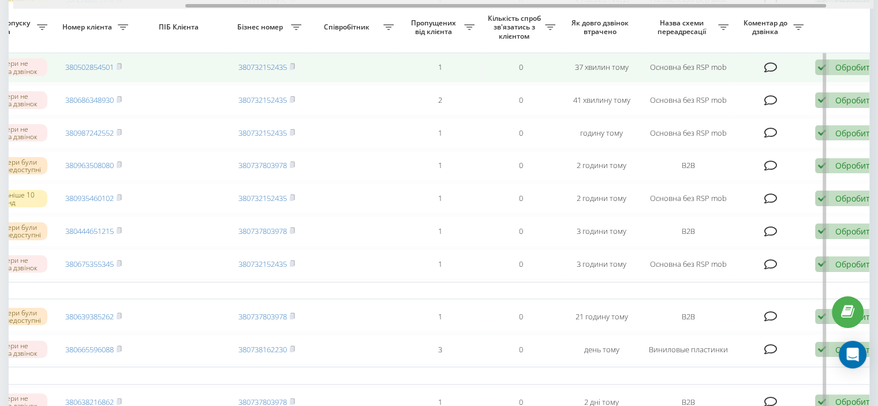
scroll to position [0, 293]
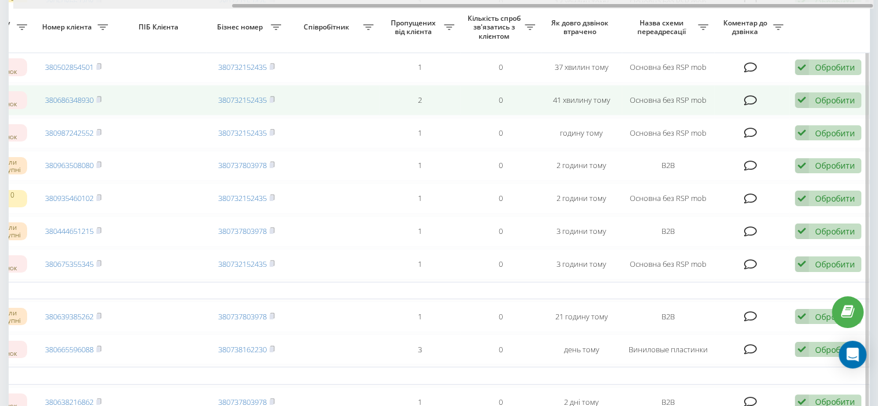
drag, startPoint x: 515, startPoint y: 4, endPoint x: 730, endPoint y: 107, distance: 238.9
click at [743, 67] on div "Обрати всі Час першого дзвінка Час останнього дзвінка Причина пропуску дзвінка …" at bounding box center [439, 259] width 861 height 706
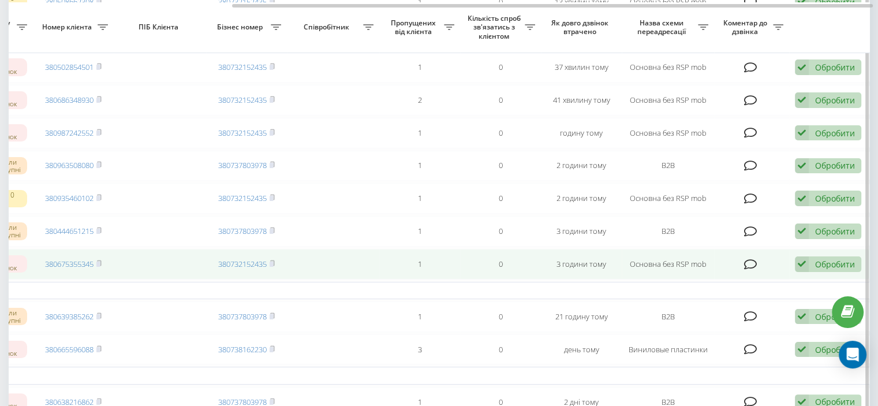
click at [827, 272] on div "Обробити Не вдалося зв'язатися Зв'язався з клієнтом за допомогою іншого каналу …" at bounding box center [828, 264] width 66 height 16
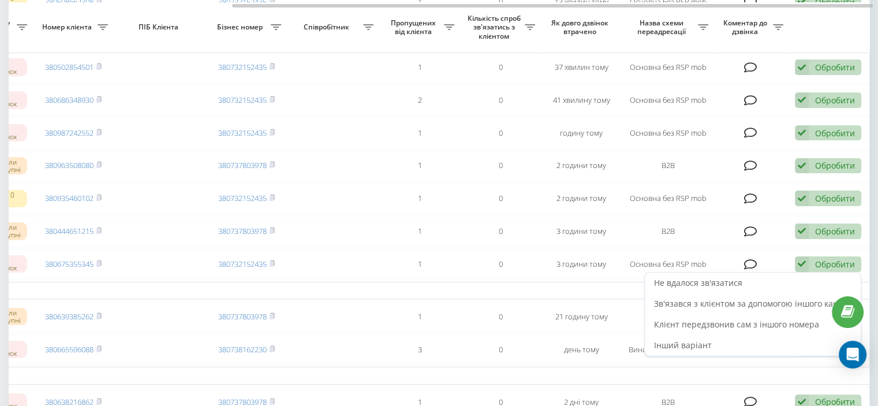
click at [792, 293] on div "Не вдалося зв'язатися" at bounding box center [753, 283] width 216 height 21
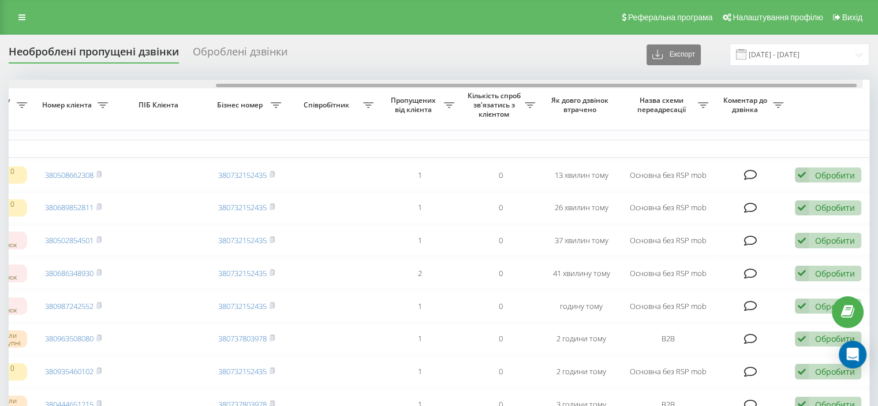
drag, startPoint x: 619, startPoint y: 85, endPoint x: 843, endPoint y: 121, distance: 227.6
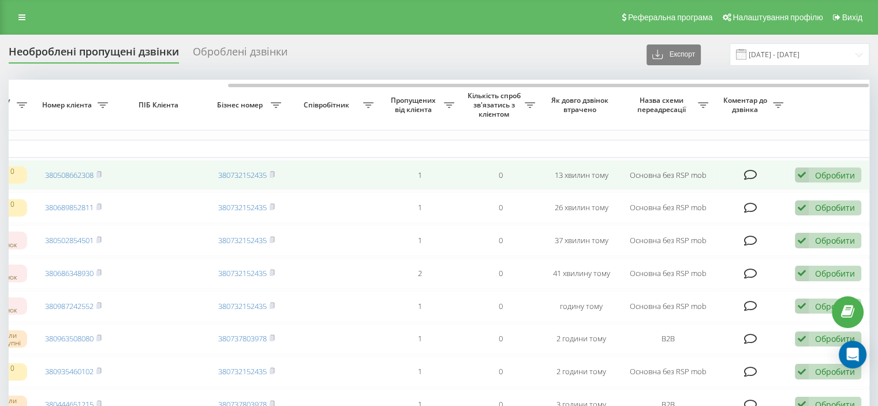
click at [828, 180] on div "Обробити" at bounding box center [835, 175] width 40 height 11
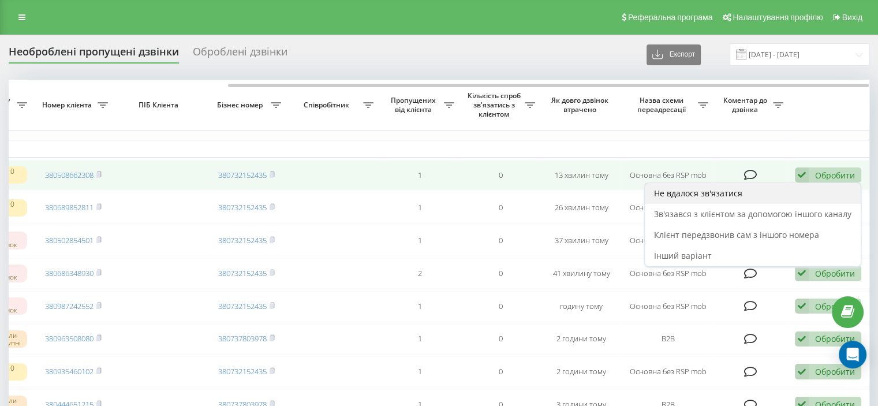
click at [765, 201] on div "Не вдалося зв'язатися" at bounding box center [753, 193] width 216 height 21
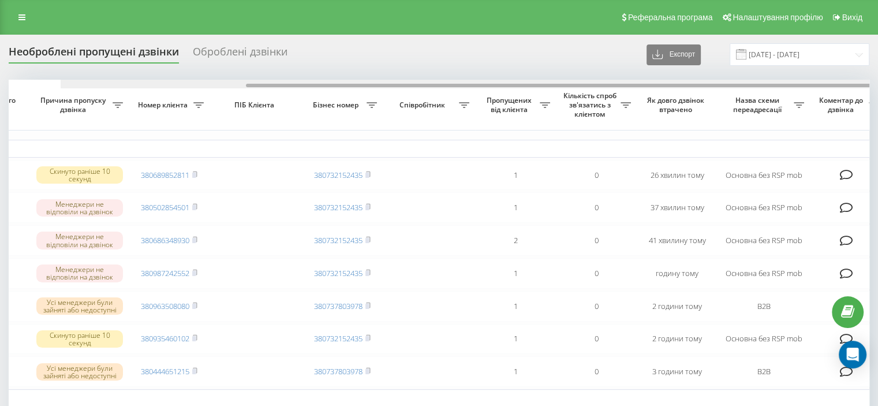
scroll to position [0, 286]
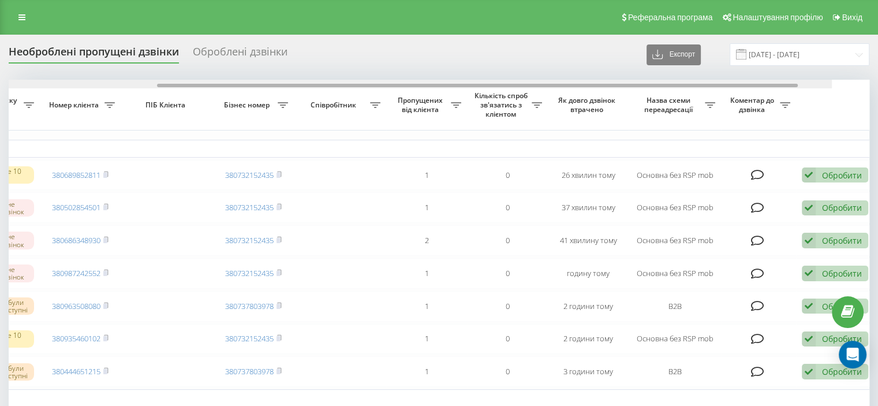
drag, startPoint x: 627, startPoint y: 89, endPoint x: 832, endPoint y: 117, distance: 207.0
click at [834, 101] on div "Обрати всі Час першого дзвінка Час останнього дзвінка Причина пропуску дзвінка …" at bounding box center [439, 400] width 861 height 641
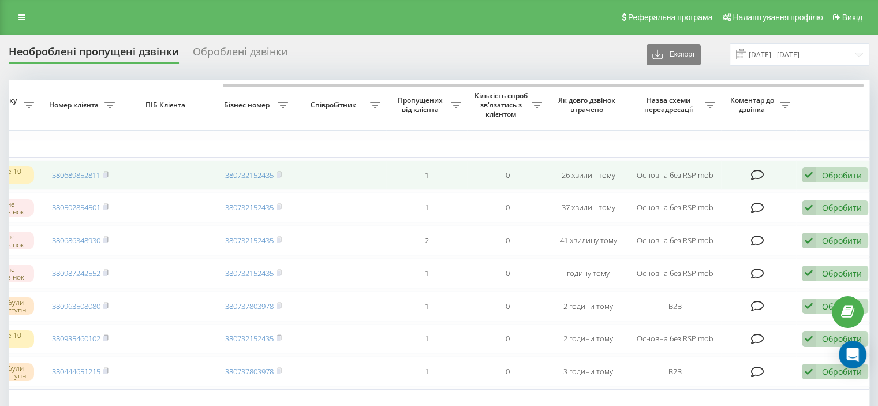
click at [812, 181] on icon at bounding box center [809, 175] width 14 height 16
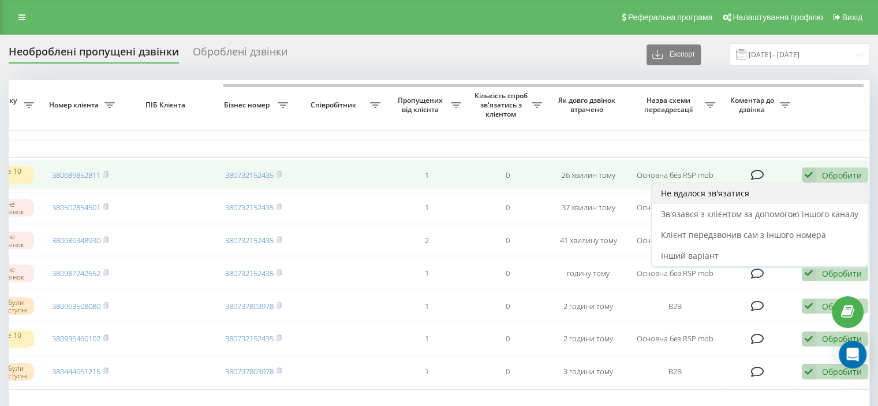
click at [791, 188] on div "Не вдалося зв'язатися" at bounding box center [760, 193] width 216 height 21
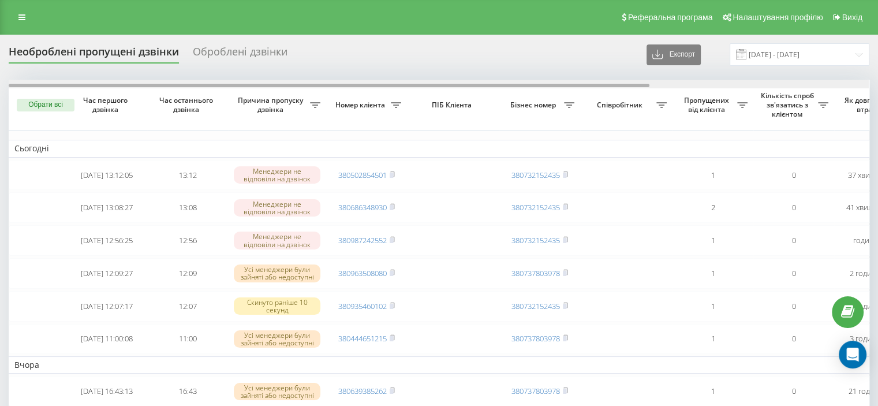
scroll to position [0, 293]
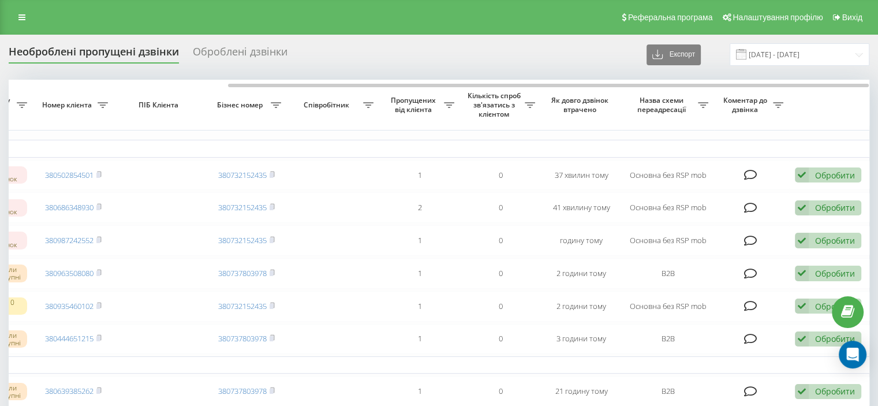
drag, startPoint x: 552, startPoint y: 82, endPoint x: 637, endPoint y: 116, distance: 91.3
click at [628, 96] on div "Обрати всі Час першого дзвінка Час останнього дзвінка Причина пропуску дзвінка …" at bounding box center [439, 384] width 861 height 608
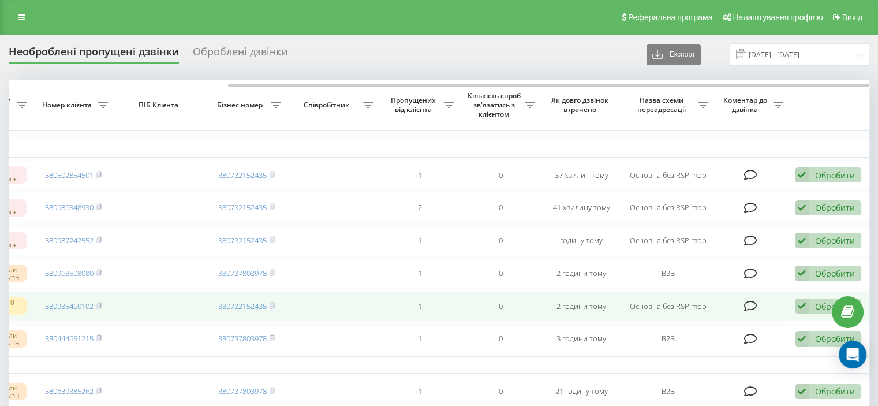
click at [816, 312] on div "Обробити" at bounding box center [835, 306] width 40 height 11
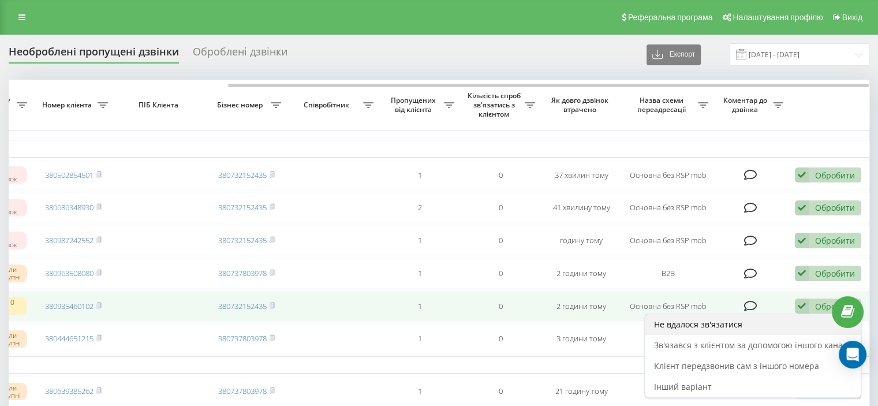
click at [720, 330] on span "Не вдалося зв'язатися" at bounding box center [698, 324] width 88 height 11
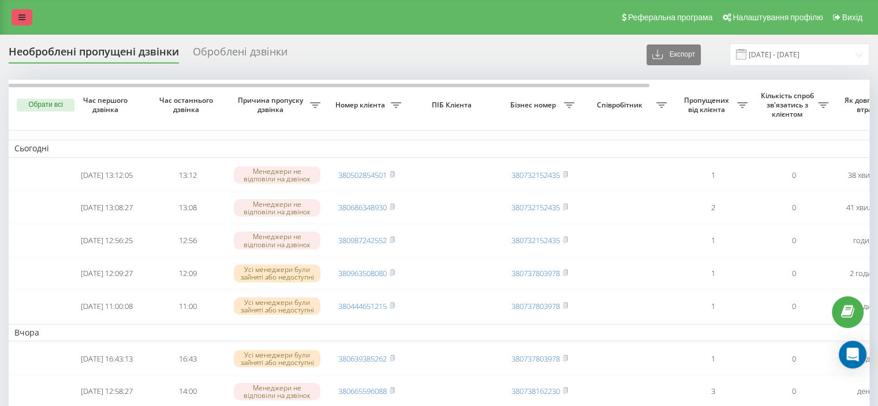
click at [20, 13] on icon at bounding box center [21, 17] width 7 height 8
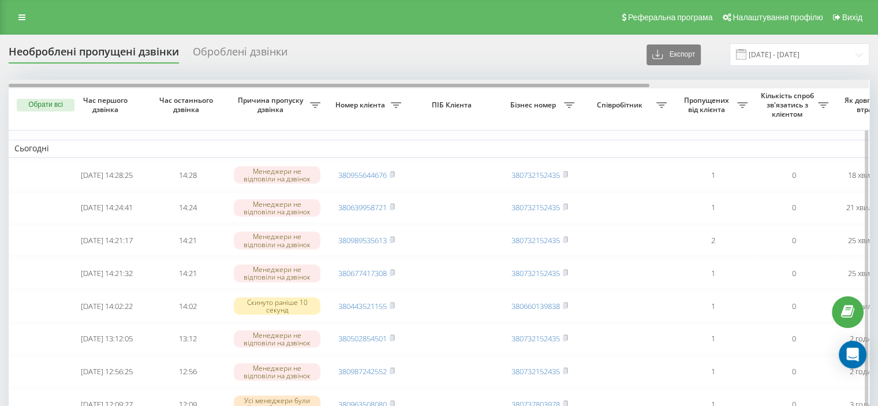
drag, startPoint x: 476, startPoint y: 85, endPoint x: 460, endPoint y: 150, distance: 66.0
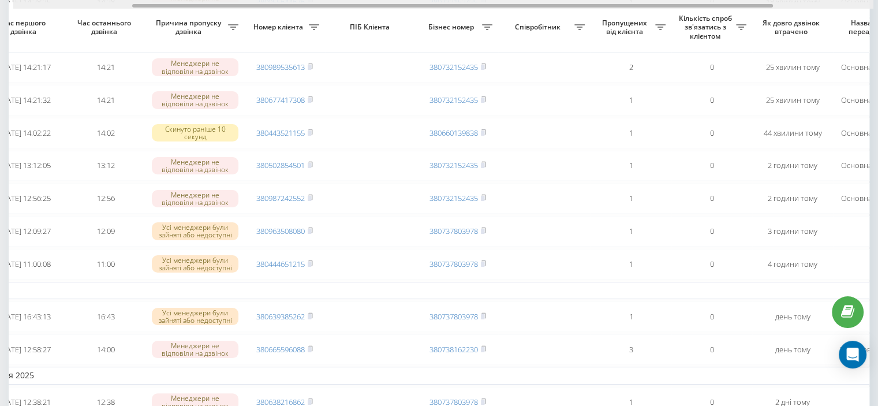
scroll to position [0, 75]
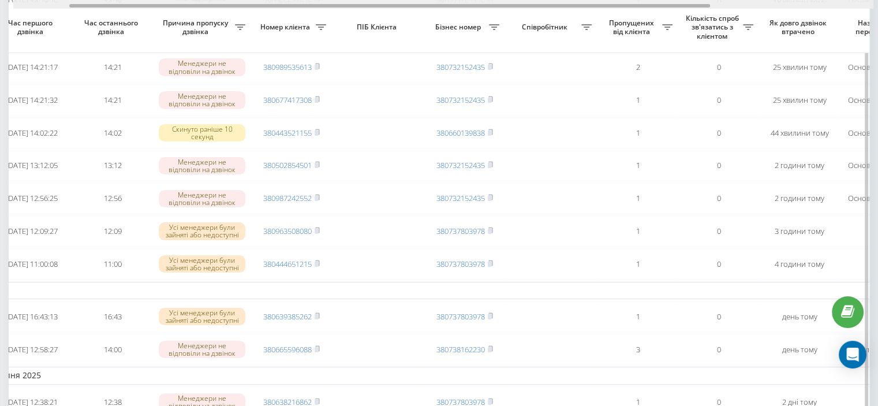
drag, startPoint x: 523, startPoint y: 9, endPoint x: 560, endPoint y: 47, distance: 53.1
click at [560, 47] on div "Обрати всі Час першого дзвінка Час останнього дзвінка Причина пропуску дзвінка …" at bounding box center [439, 259] width 861 height 706
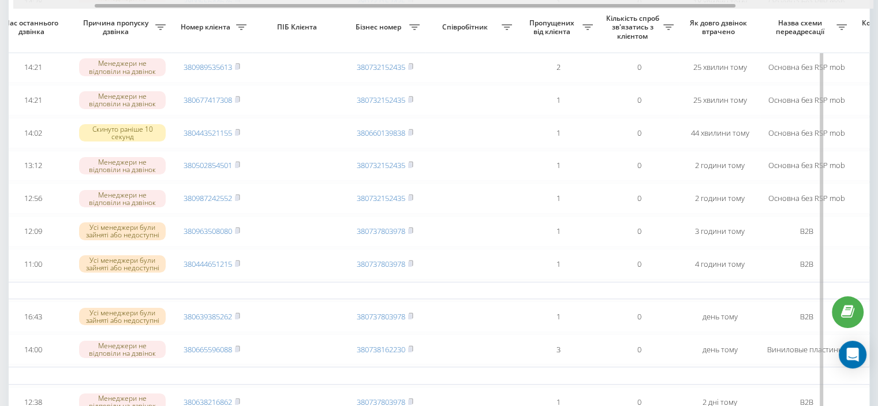
scroll to position [0, 293]
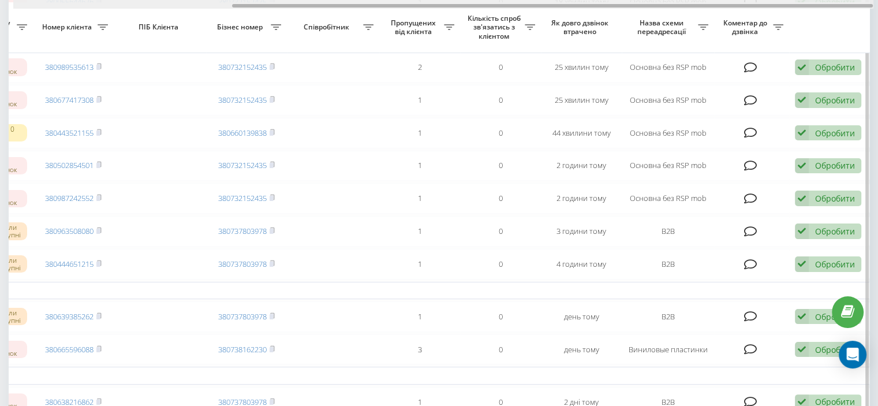
drag, startPoint x: 427, startPoint y: 4, endPoint x: 629, endPoint y: 5, distance: 201.6
click at [644, 7] on div at bounding box center [552, 5] width 641 height 3
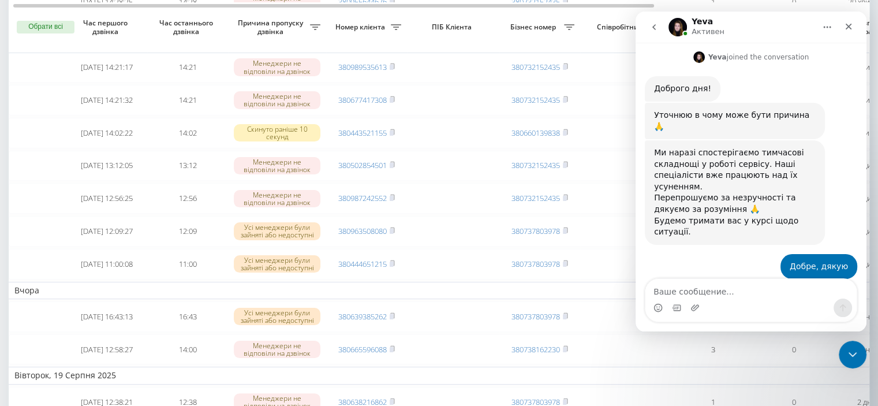
scroll to position [525, 0]
click at [847, 27] on icon "Закрыть" at bounding box center [848, 26] width 9 height 9
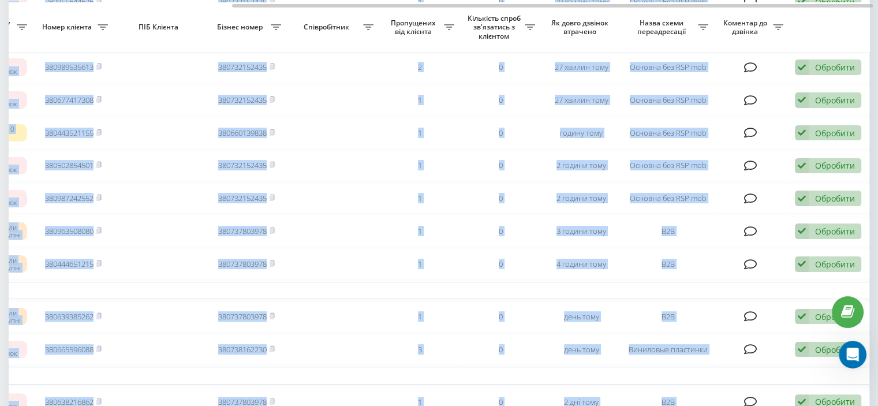
scroll to position [0, 0]
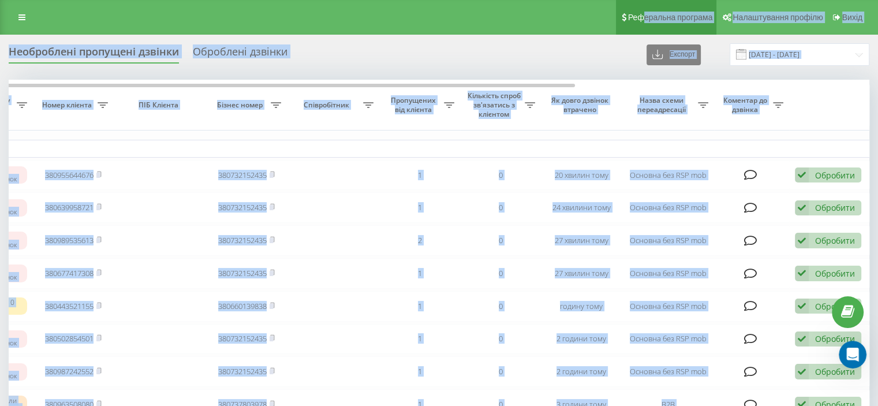
drag, startPoint x: 552, startPoint y: 3, endPoint x: 640, endPoint y: 3, distance: 87.8
click at [642, 0] on html "balka-book.com Проекти balka-book.com Дашборд Центр звернень Журнал дзвінків Жу…" at bounding box center [439, 203] width 878 height 406
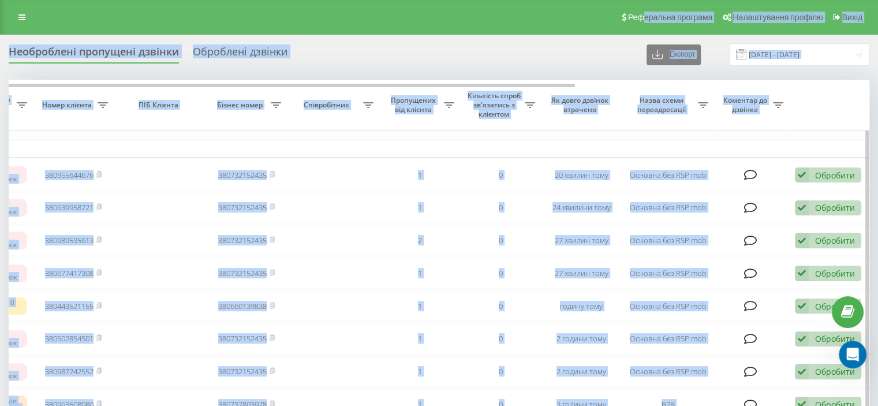
click at [822, 111] on th at bounding box center [829, 105] width 81 height 51
click at [604, 126] on th "Як довго дзвінок втрачено" at bounding box center [581, 105] width 81 height 51
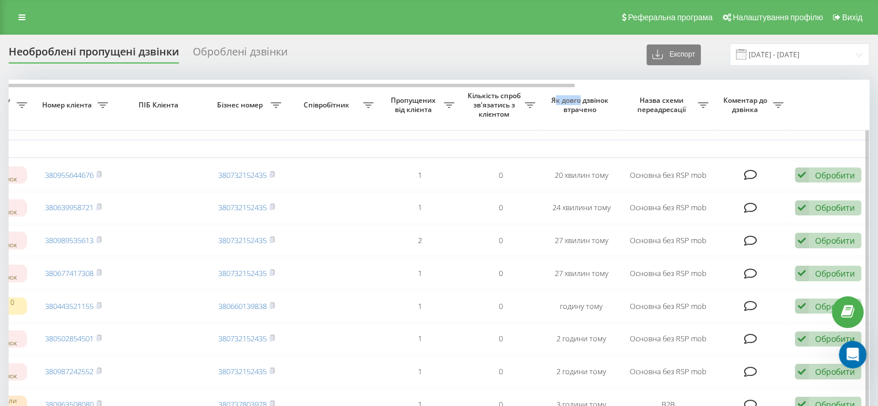
drag, startPoint x: 555, startPoint y: 81, endPoint x: 580, endPoint y: 90, distance: 26.8
click at [580, 90] on th "Як довго дзвінок втрачено" at bounding box center [581, 105] width 81 height 51
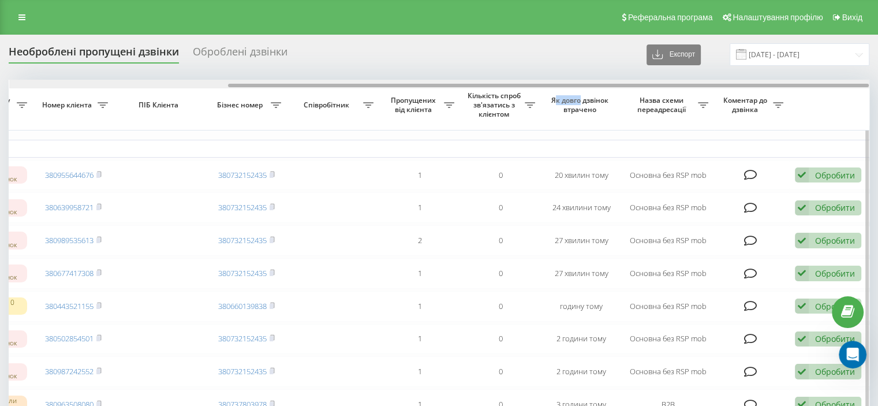
drag, startPoint x: 582, startPoint y: 86, endPoint x: 813, endPoint y: 88, distance: 231.0
click at [813, 88] on div at bounding box center [439, 84] width 861 height 9
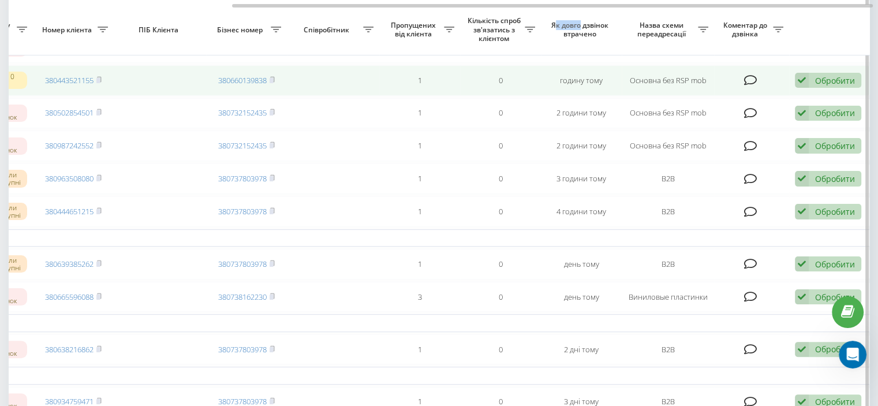
scroll to position [231, 0]
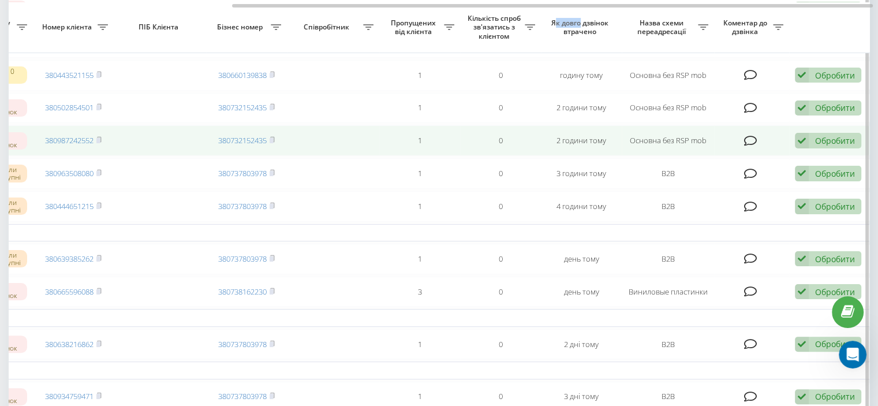
drag, startPoint x: 824, startPoint y: 156, endPoint x: 789, endPoint y: 167, distance: 36.5
click at [822, 146] on div "Обробити" at bounding box center [835, 140] width 40 height 11
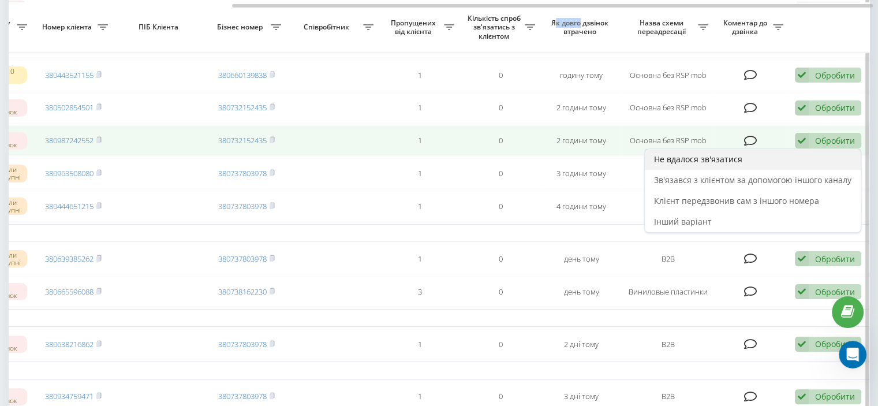
click at [765, 170] on div "Не вдалося зв'язатися" at bounding box center [753, 159] width 216 height 21
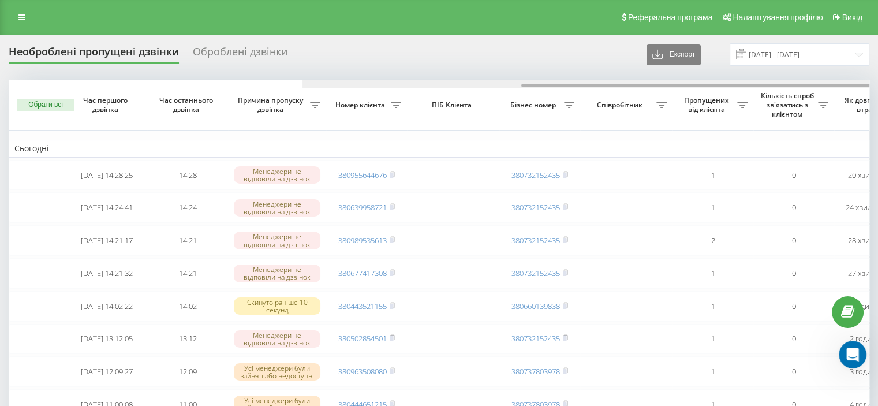
scroll to position [0, 293]
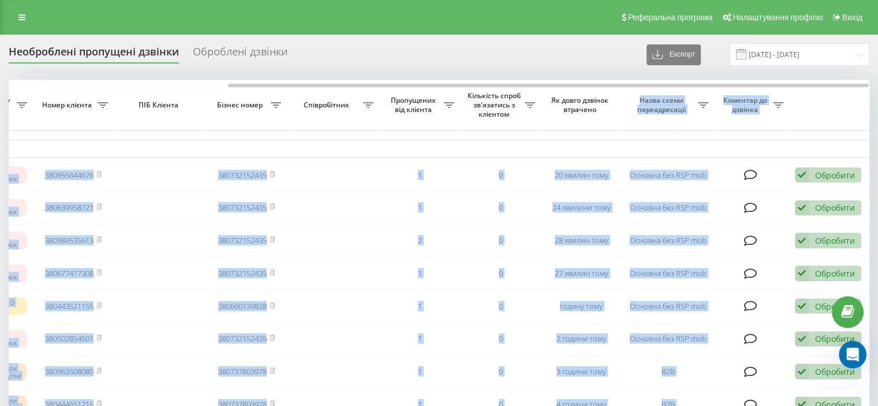
drag, startPoint x: 565, startPoint y: 81, endPoint x: 664, endPoint y: 101, distance: 100.7
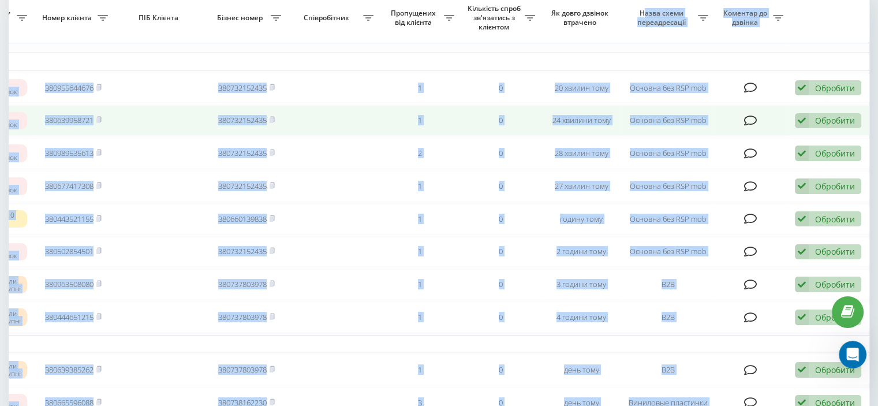
scroll to position [173, 0]
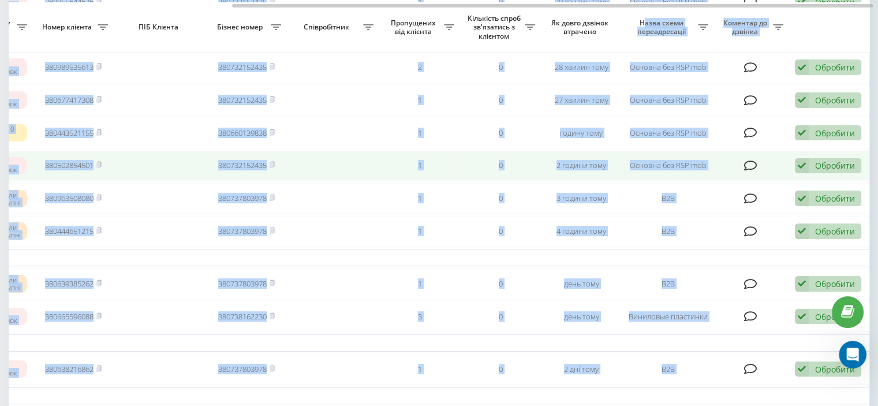
click at [817, 171] on div "Обробити" at bounding box center [835, 165] width 40 height 11
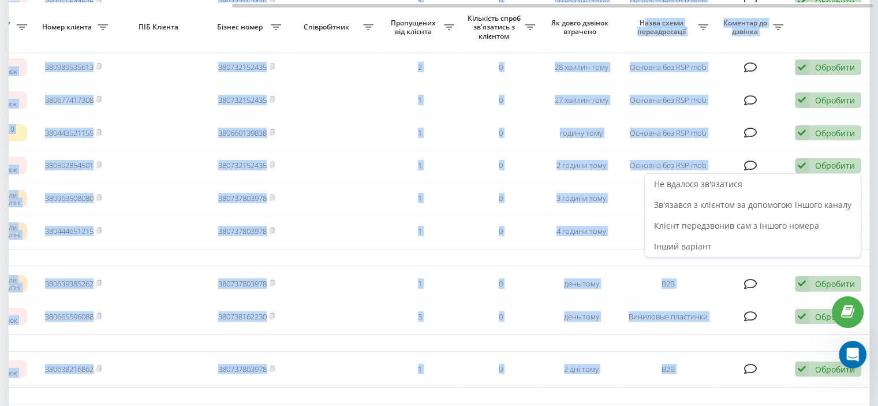
click at [794, 193] on div "Не вдалося зв'язатися" at bounding box center [753, 184] width 216 height 21
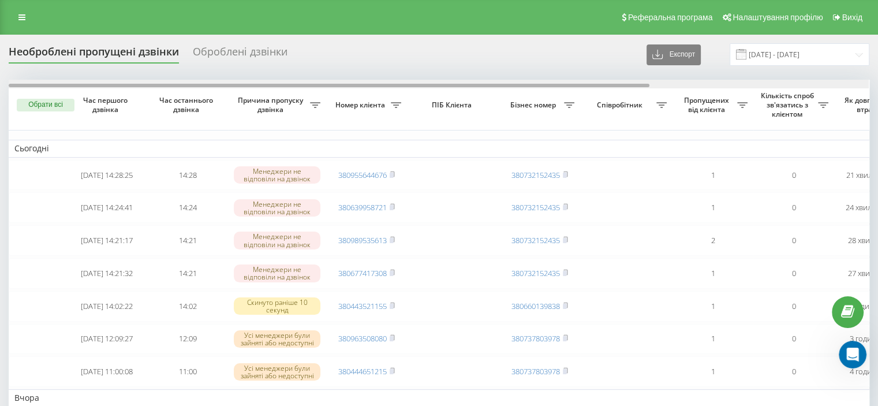
scroll to position [0, 293]
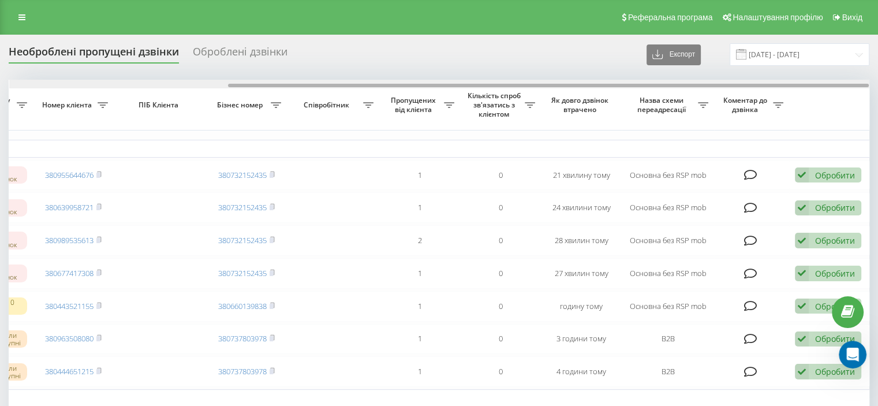
drag, startPoint x: 617, startPoint y: 80, endPoint x: 722, endPoint y: 118, distance: 112.4
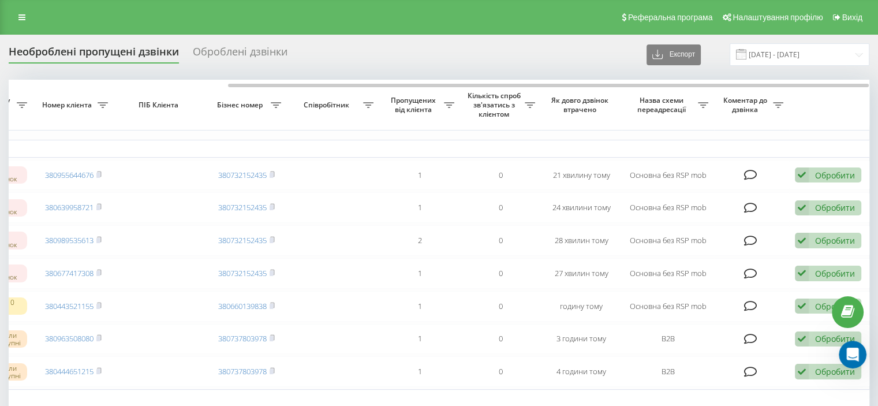
click at [668, 88] on div at bounding box center [439, 84] width 861 height 9
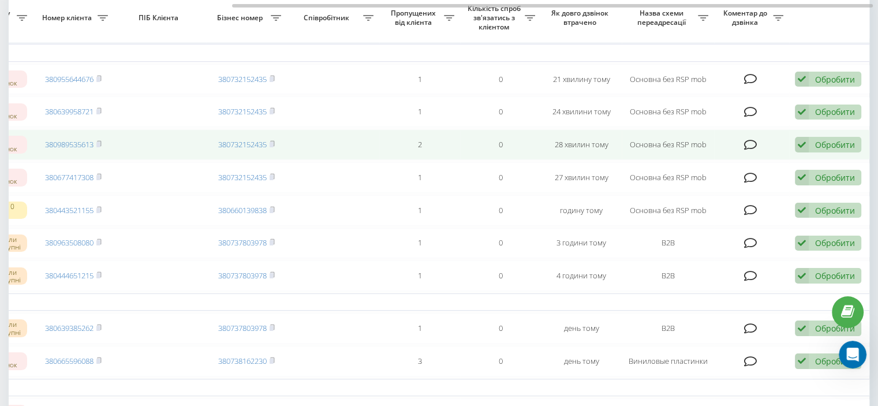
scroll to position [116, 0]
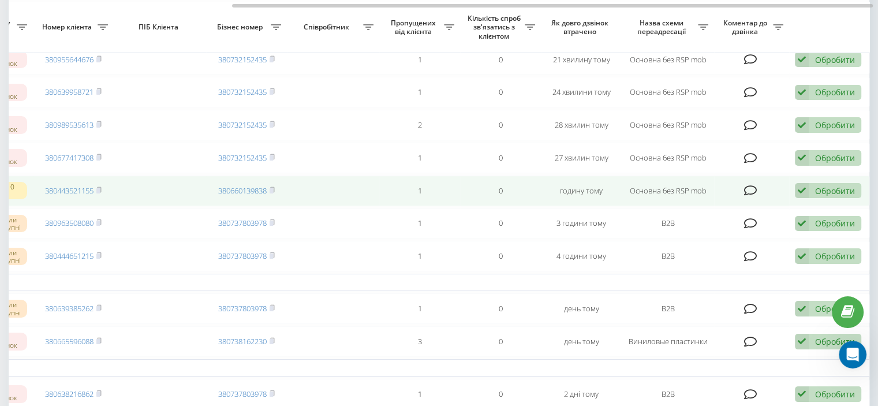
click at [811, 199] on div "Обробити Не вдалося зв'язатися Зв'язався з клієнтом за допомогою іншого каналу …" at bounding box center [828, 191] width 66 height 16
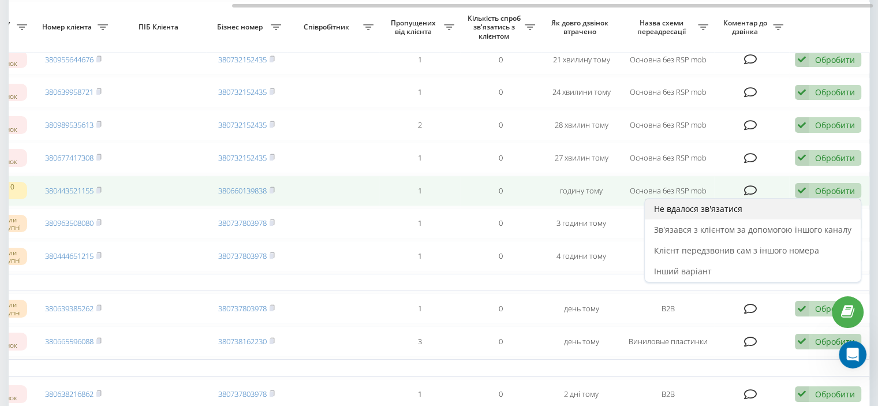
click at [751, 219] on div "Не вдалося зв'язатися" at bounding box center [753, 209] width 216 height 21
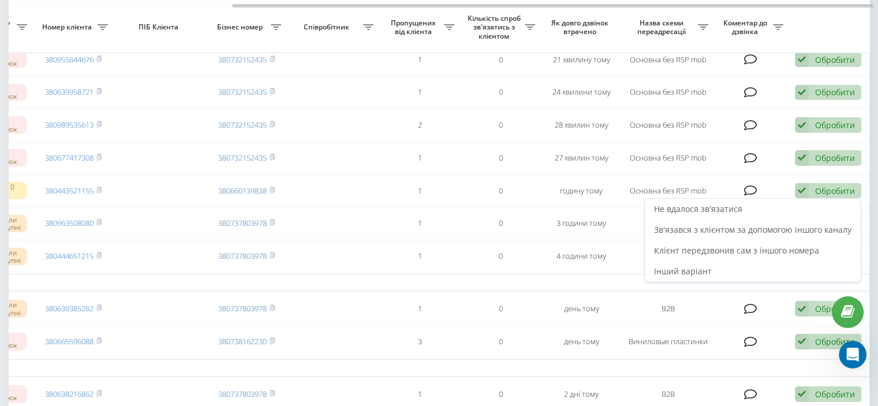
scroll to position [0, 0]
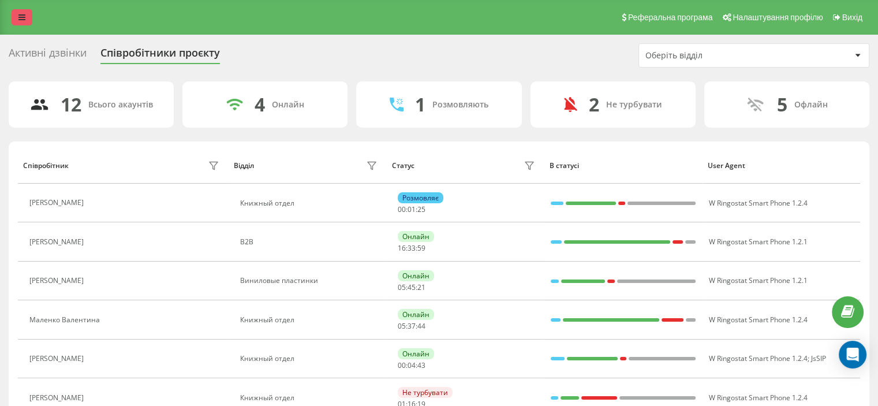
click at [25, 14] on icon at bounding box center [21, 17] width 7 height 8
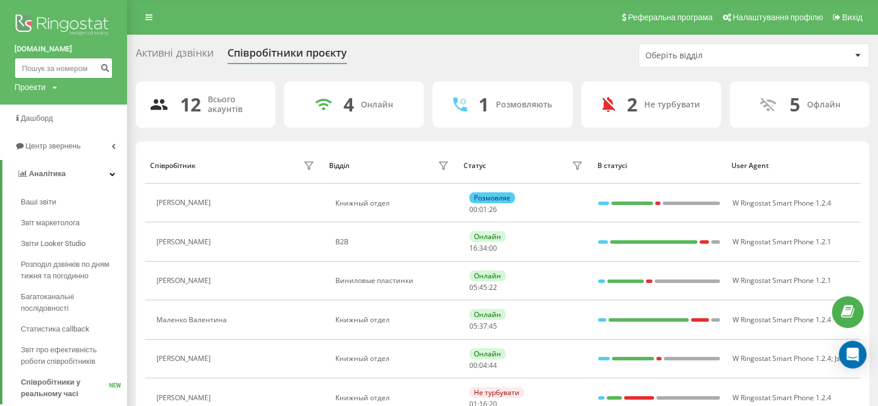
click at [59, 71] on input at bounding box center [63, 68] width 98 height 21
paste input "380676645600"
type input "380676645600"
click at [106, 70] on icon "submit" at bounding box center [105, 66] width 10 height 7
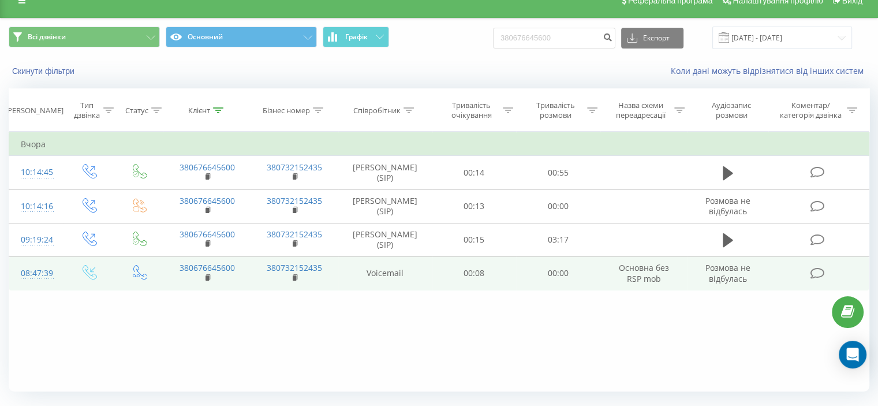
scroll to position [45, 0]
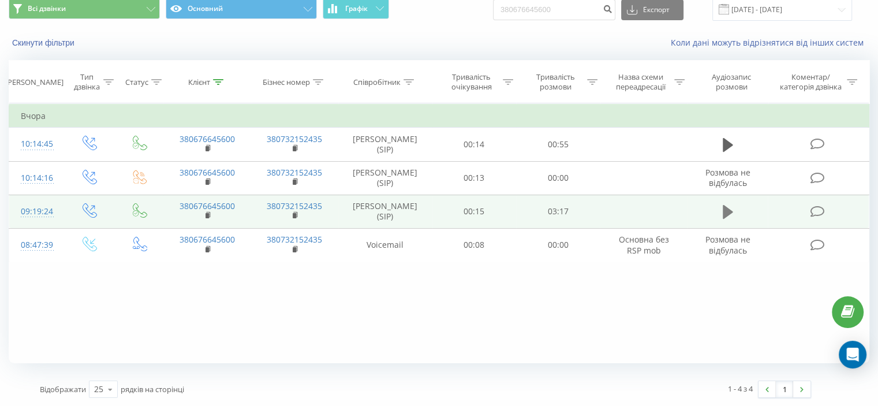
click at [731, 219] on icon at bounding box center [728, 212] width 10 height 16
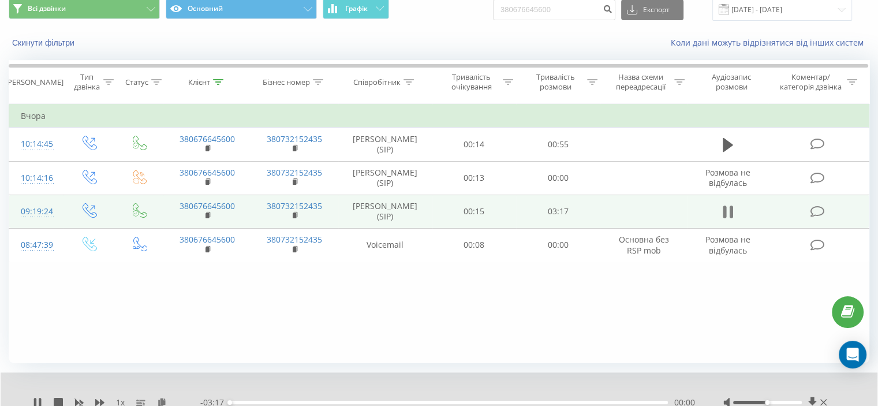
click at [725, 207] on icon at bounding box center [724, 212] width 3 height 13
